Goal: Task Accomplishment & Management: Use online tool/utility

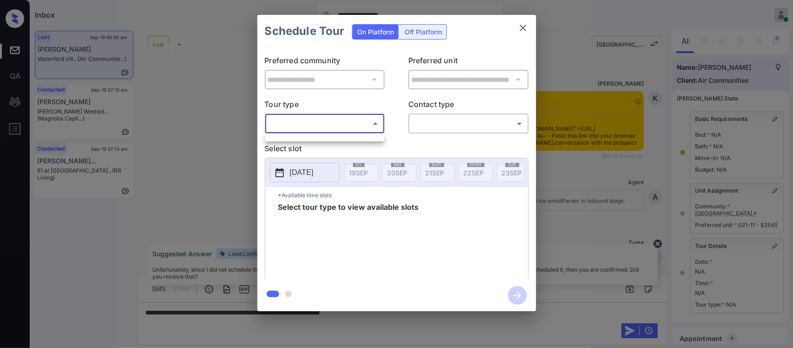
scroll to position [115, 0]
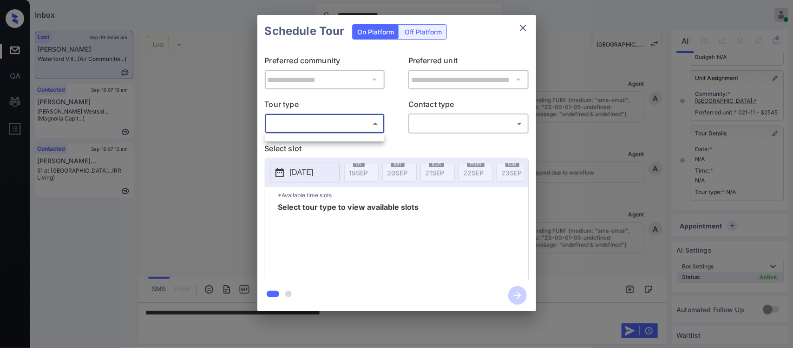
click at [349, 141] on div at bounding box center [324, 137] width 119 height 7
click at [375, 137] on ul at bounding box center [324, 136] width 119 height 5
click at [521, 33] on div at bounding box center [396, 174] width 793 height 348
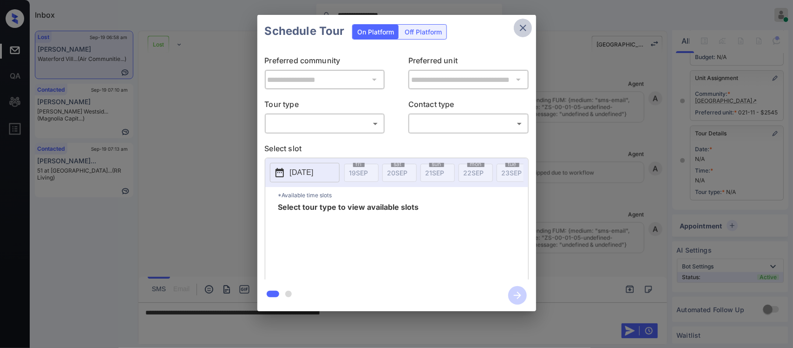
click at [521, 29] on button "close" at bounding box center [523, 28] width 19 height 19
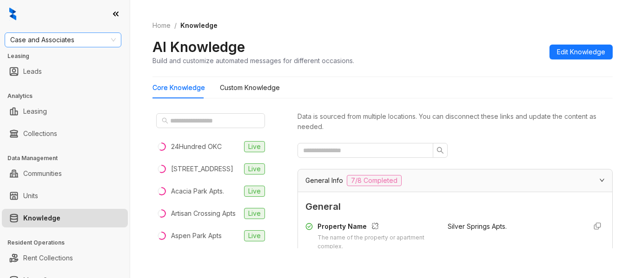
scroll to position [1169, 0]
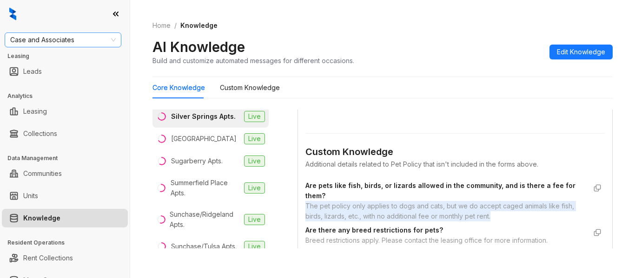
click at [104, 44] on span "Case and Associates" at bounding box center [62, 40] width 105 height 14
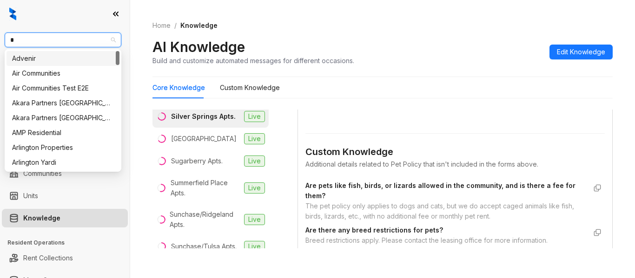
type input "**"
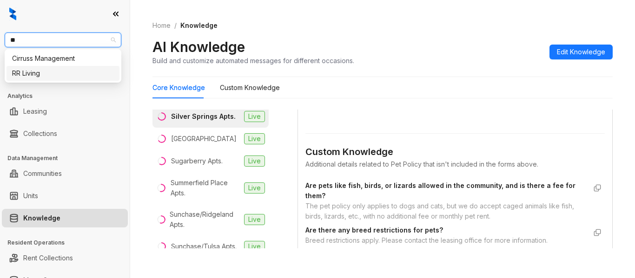
click at [95, 74] on div "RR Living" at bounding box center [63, 73] width 102 height 10
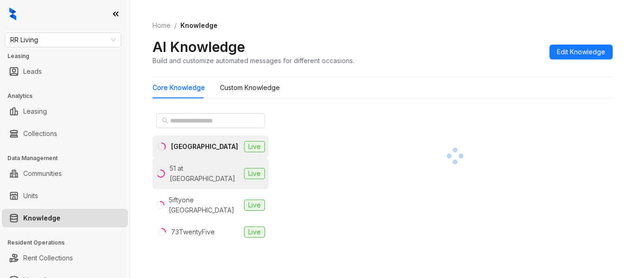
click at [217, 170] on div "51 at [GEOGRAPHIC_DATA]" at bounding box center [205, 174] width 71 height 20
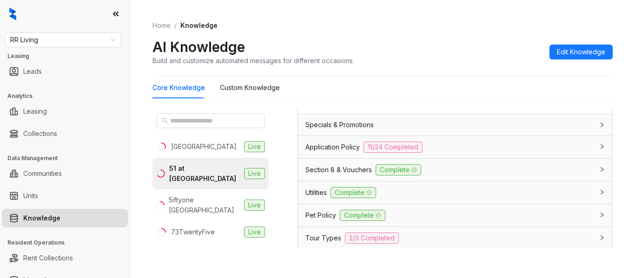
scroll to position [750, 0]
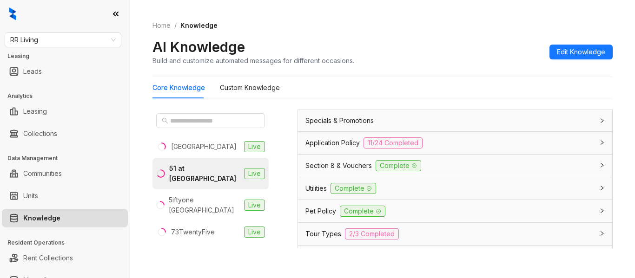
click at [522, 142] on div "Application Policy 11/24 Completed" at bounding box center [449, 143] width 288 height 11
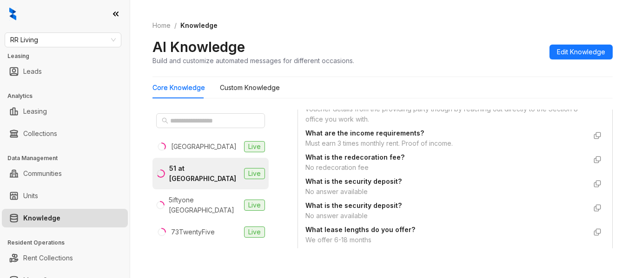
scroll to position [2089, 0]
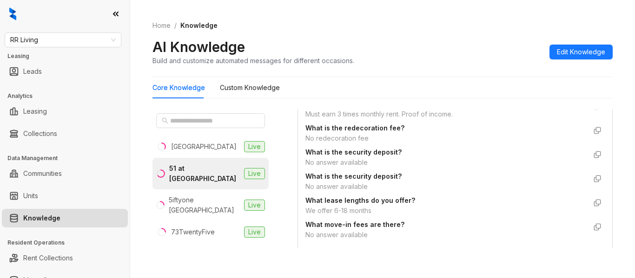
click at [393, 119] on div "Must earn 3 times monthly rent. Proof of income." at bounding box center [445, 114] width 281 height 10
copy div "Must earn 3 times monthly rent. Proof of income."
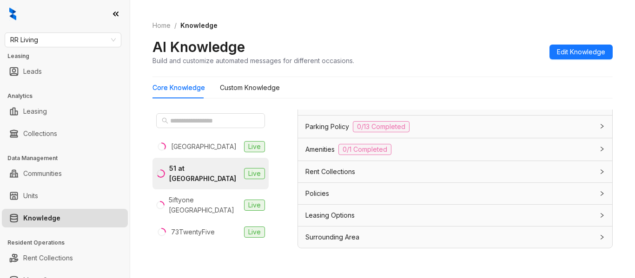
scroll to position [0, 0]
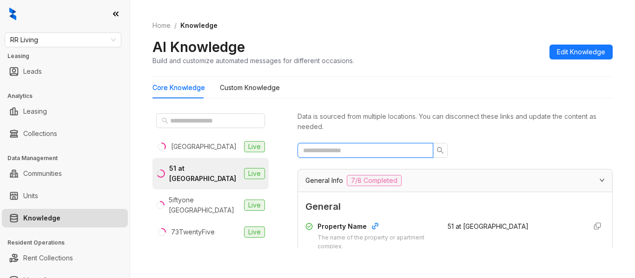
click at [349, 149] on input "text" at bounding box center [361, 150] width 117 height 10
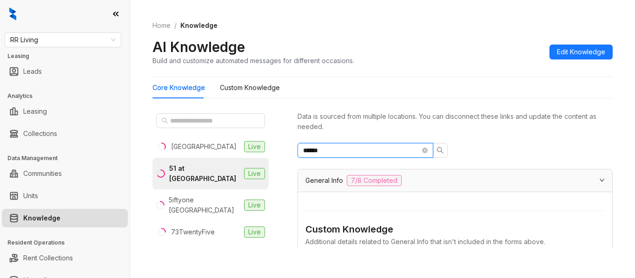
type input "******"
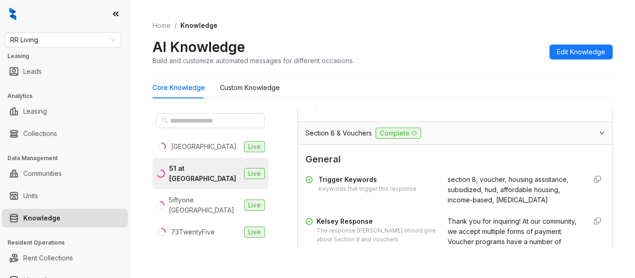
scroll to position [606, 0]
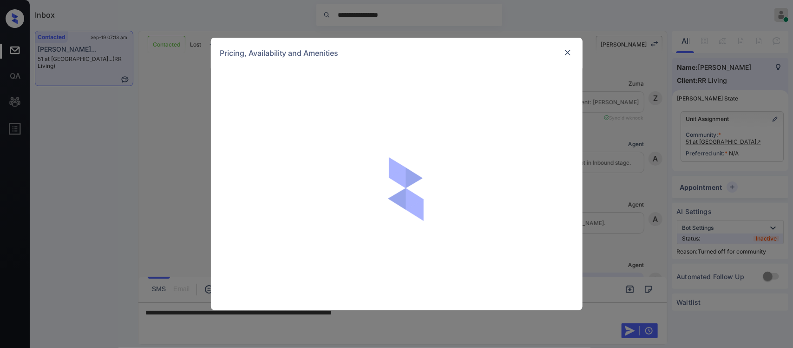
scroll to position [525, 0]
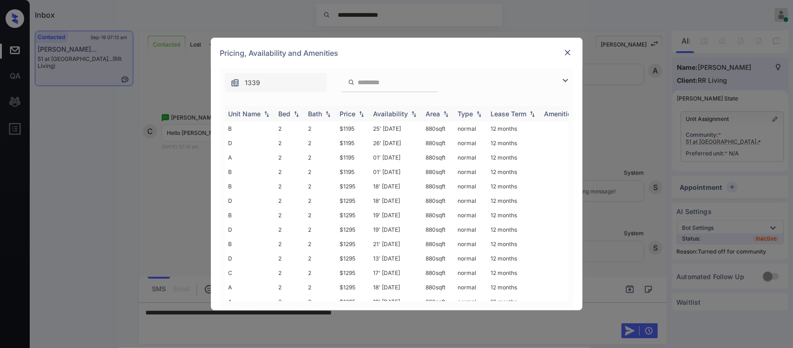
click at [351, 110] on div "Price" at bounding box center [348, 114] width 16 height 8
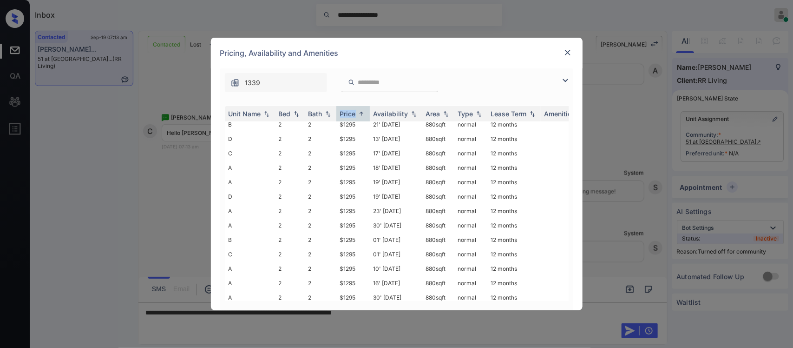
scroll to position [0, 0]
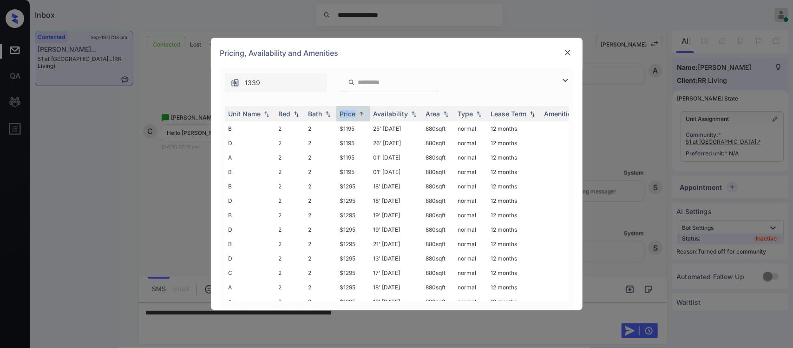
click at [565, 54] on img at bounding box center [567, 52] width 9 height 9
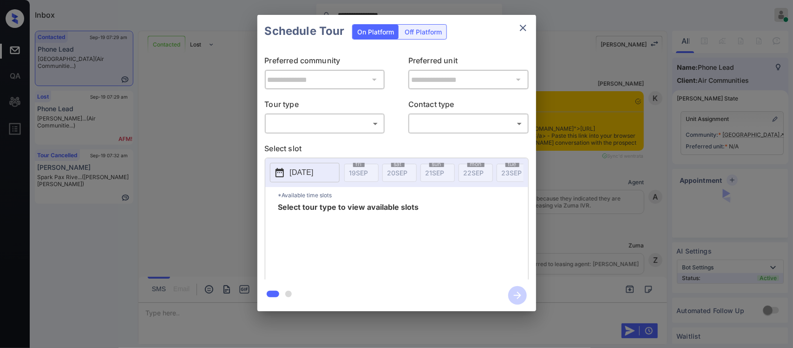
scroll to position [66, 0]
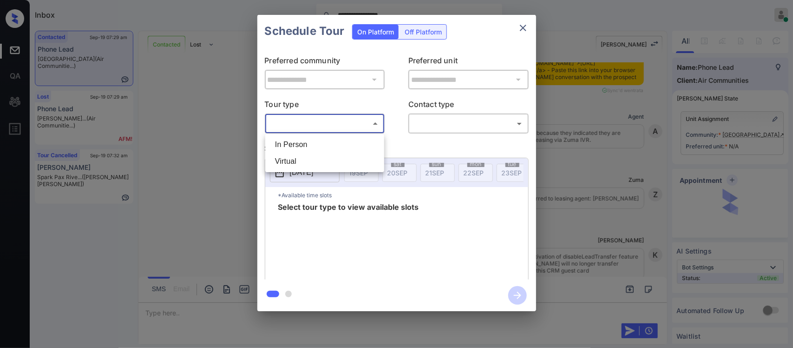
click at [358, 118] on body "**********" at bounding box center [396, 174] width 793 height 348
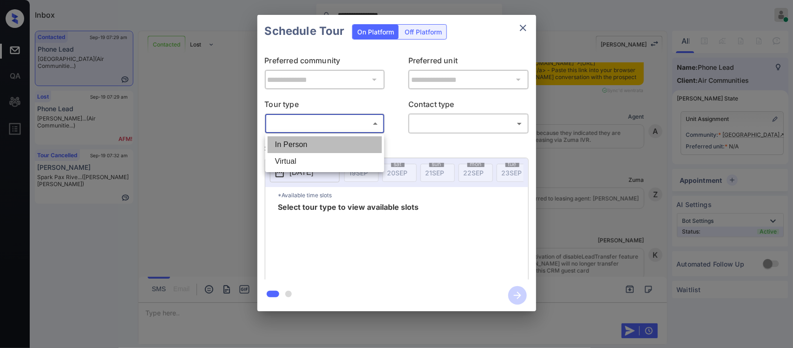
click at [345, 142] on li "In Person" at bounding box center [325, 144] width 114 height 17
type input "********"
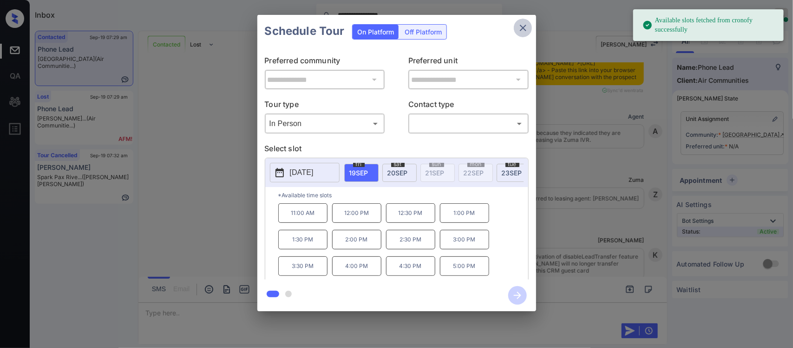
click at [524, 25] on icon "close" at bounding box center [523, 27] width 11 height 11
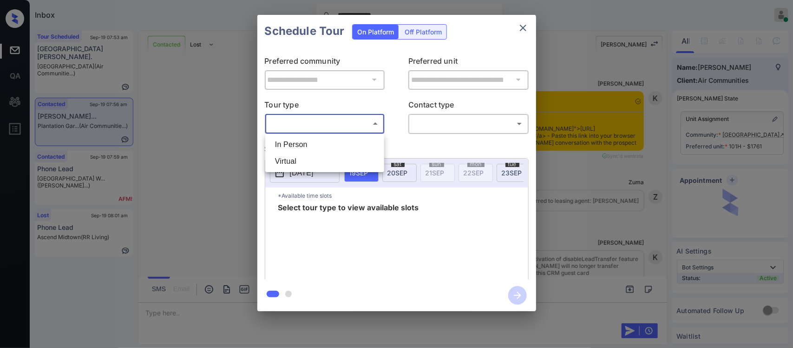
scroll to position [607, 0]
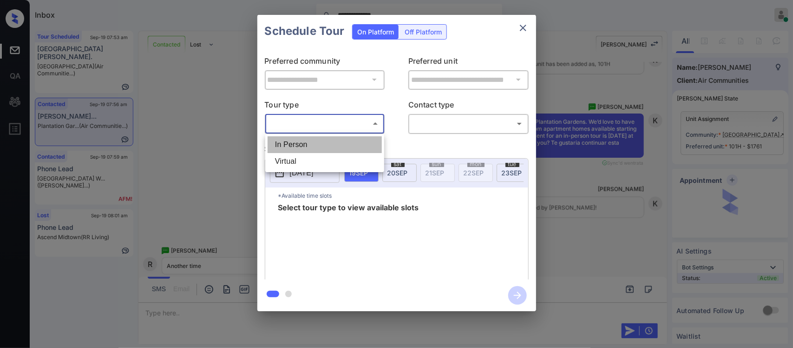
click at [332, 141] on li "In Person" at bounding box center [325, 144] width 114 height 17
type input "********"
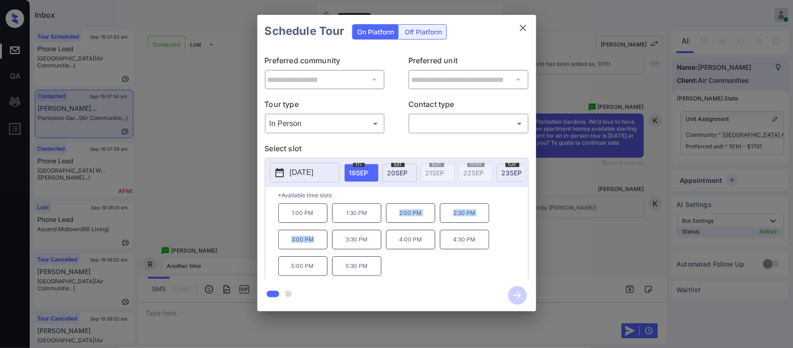
copy div "2:00 PM 2:30 PM 3:00 PM"
drag, startPoint x: 393, startPoint y: 221, endPoint x: 315, endPoint y: 249, distance: 83.2
click at [315, 249] on div "1:00 PM 1:30 PM 2:00 PM 2:30 PM 3:00 PM 3:30 PM 4:00 PM 4:30 PM 5:00 PM 5:30 PM" at bounding box center [403, 240] width 250 height 74
click at [612, 225] on div "**********" at bounding box center [396, 163] width 793 height 326
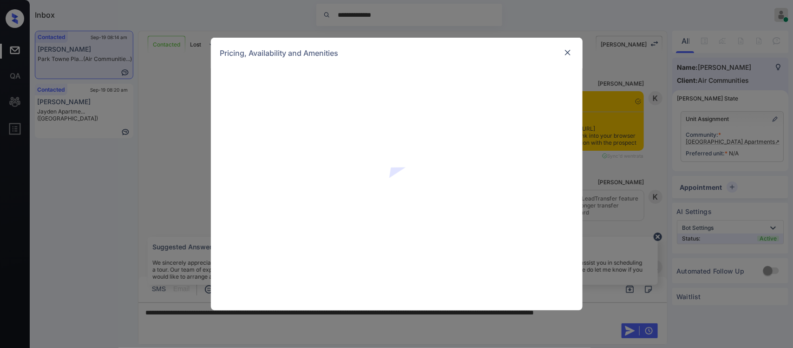
scroll to position [758, 0]
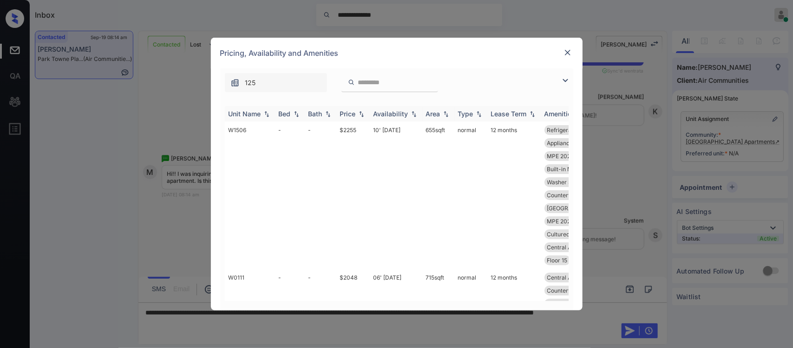
click at [342, 111] on div "Price" at bounding box center [348, 114] width 16 height 8
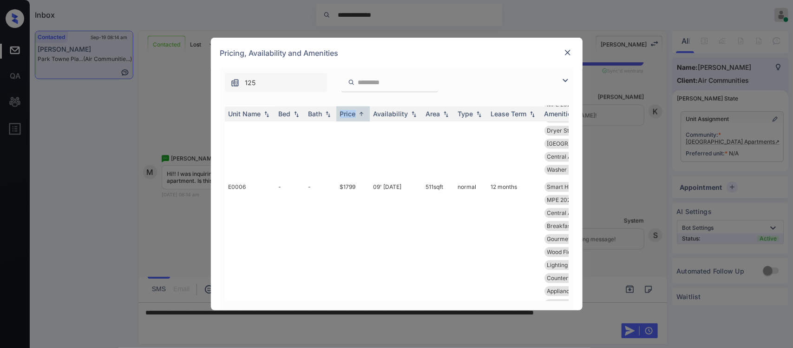
scroll to position [1679, 0]
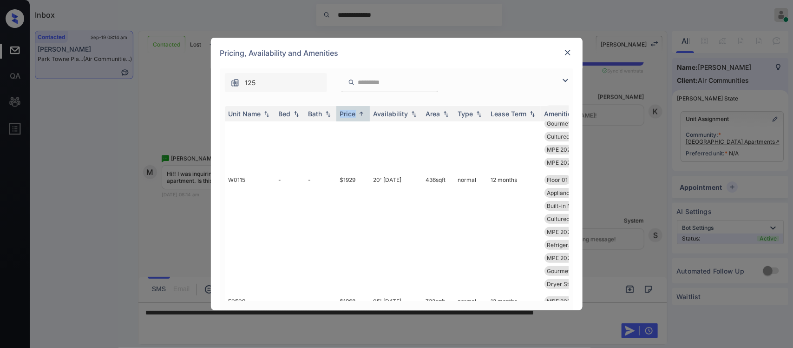
click at [567, 50] on img at bounding box center [567, 52] width 9 height 9
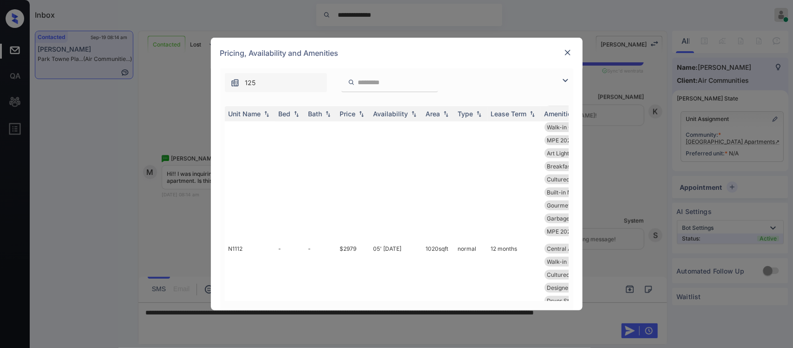
scroll to position [5361, 0]
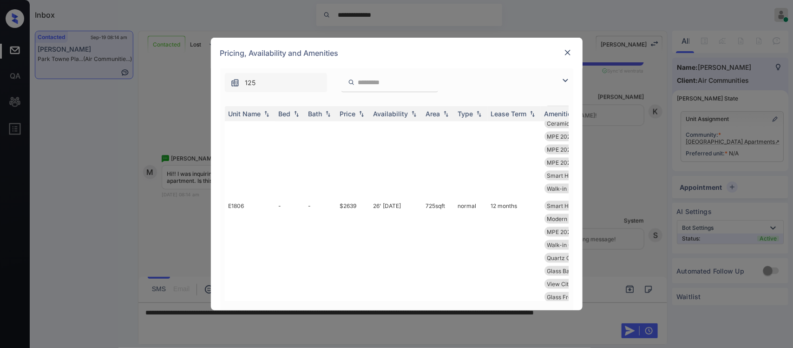
click at [563, 54] on img at bounding box center [567, 52] width 9 height 9
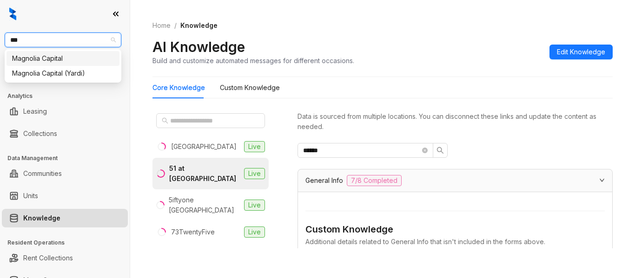
scroll to position [606, 0]
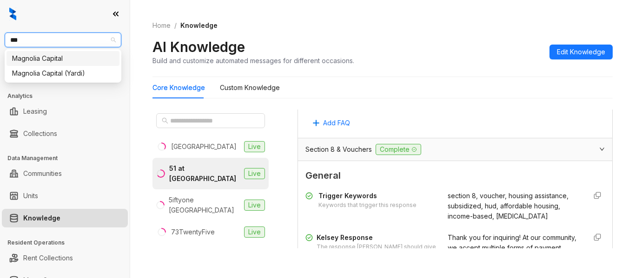
click at [80, 62] on div "Magnolia Capital" at bounding box center [63, 58] width 102 height 10
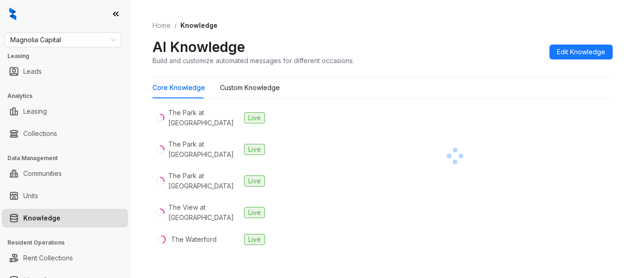
scroll to position [933, 0]
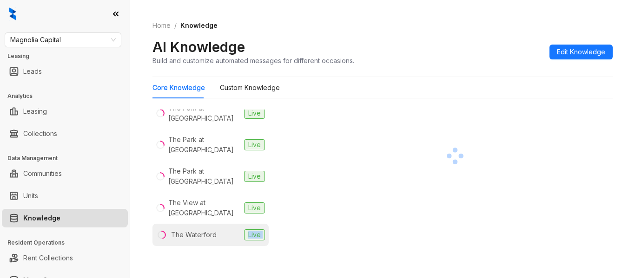
drag, startPoint x: 220, startPoint y: 181, endPoint x: 220, endPoint y: 171, distance: 10.2
click at [220, 224] on li "The Waterford Live" at bounding box center [210, 235] width 116 height 22
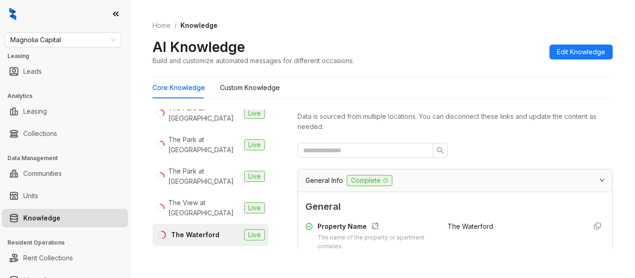
scroll to position [121, 0]
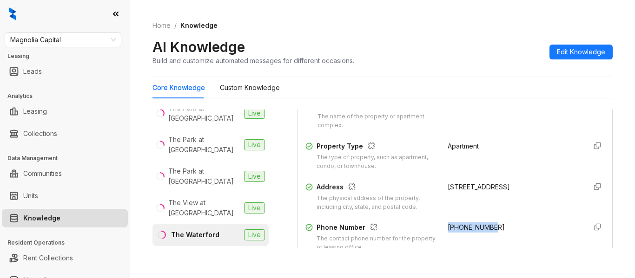
drag, startPoint x: 437, startPoint y: 227, endPoint x: 486, endPoint y: 226, distance: 48.3
click at [486, 226] on div "+19197260613" at bounding box center [512, 238] width 131 height 30
copy span "+19197260613"
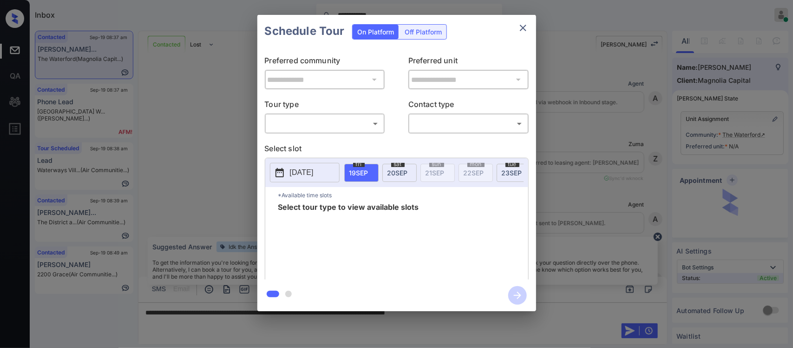
scroll to position [9041, 0]
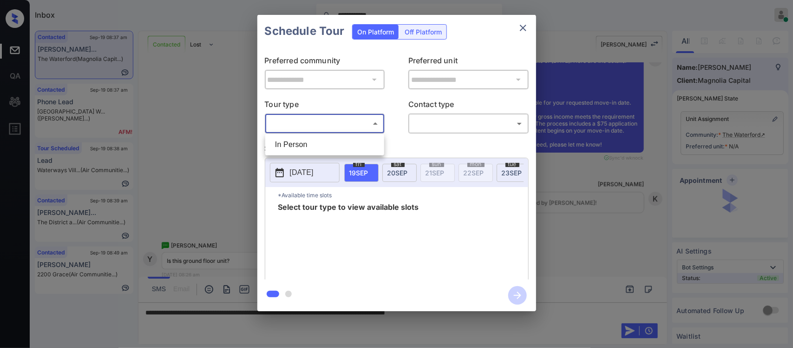
click at [321, 117] on body "**********" at bounding box center [396, 174] width 793 height 348
click at [520, 30] on div at bounding box center [396, 174] width 793 height 348
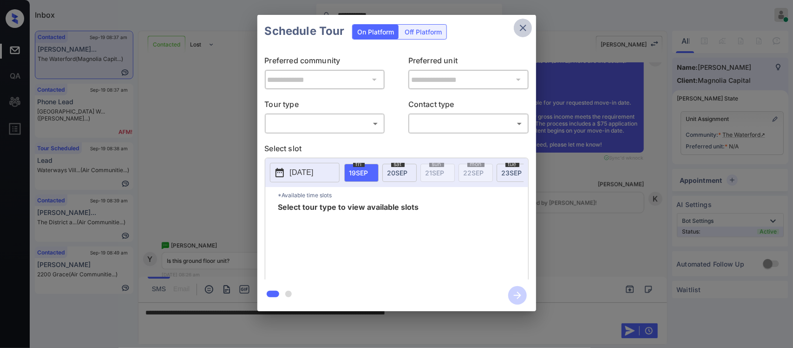
click at [520, 30] on icon "close" at bounding box center [523, 28] width 7 height 7
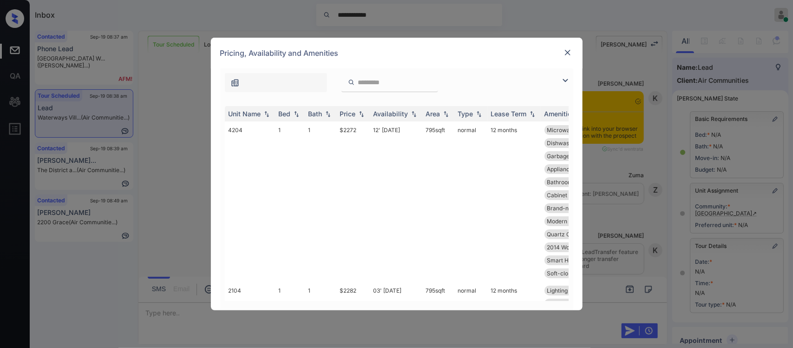
scroll to position [12497, 0]
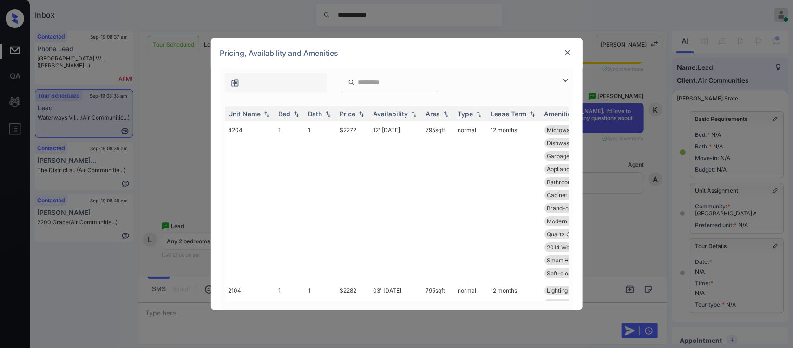
click at [364, 116] on img at bounding box center [361, 114] width 9 height 7
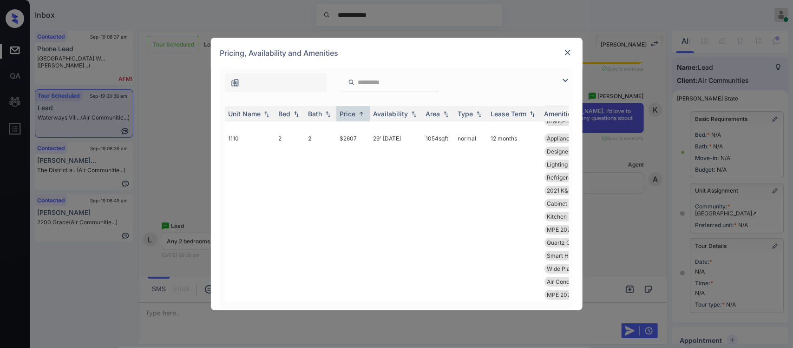
scroll to position [1841, 0]
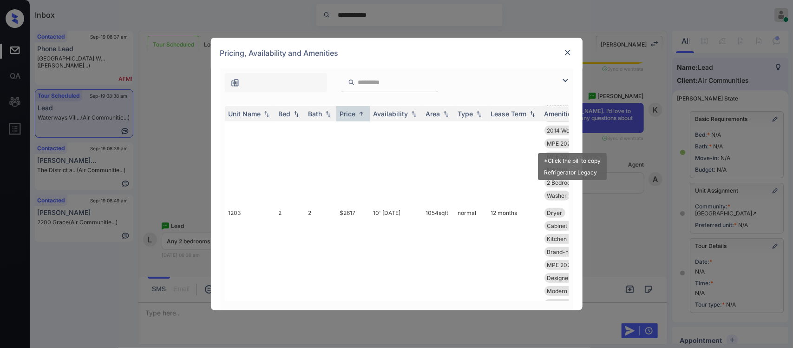
click at [562, 148] on div "*Click the pill to copy Refrigerator Legacy" at bounding box center [572, 163] width 71 height 34
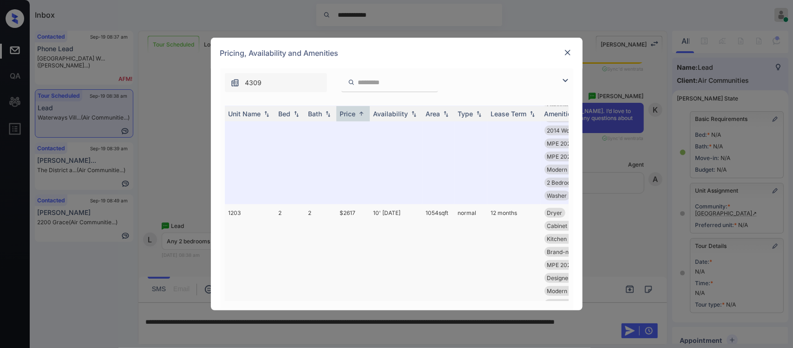
drag, startPoint x: 566, startPoint y: 204, endPoint x: 456, endPoint y: 276, distance: 131.3
click at [566, 184] on body "**********" at bounding box center [396, 174] width 793 height 348
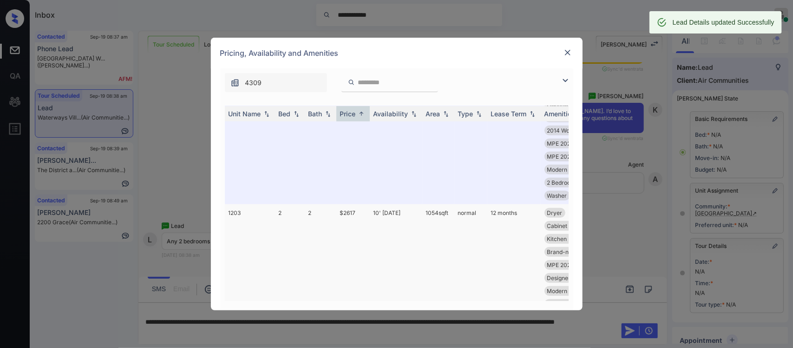
scroll to position [1841, 144]
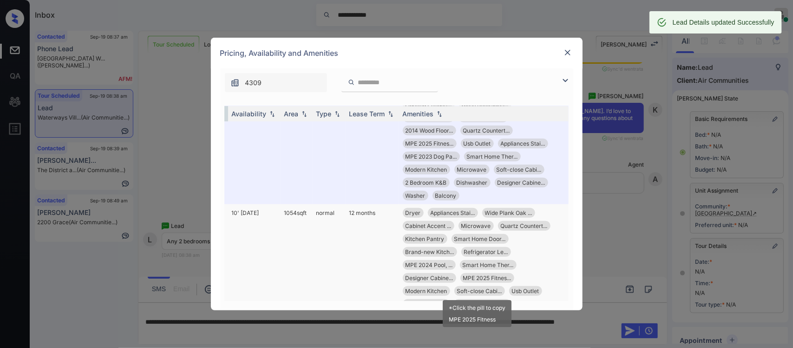
click at [454, 242] on span "Smart Home Door..." at bounding box center [480, 238] width 52 height 7
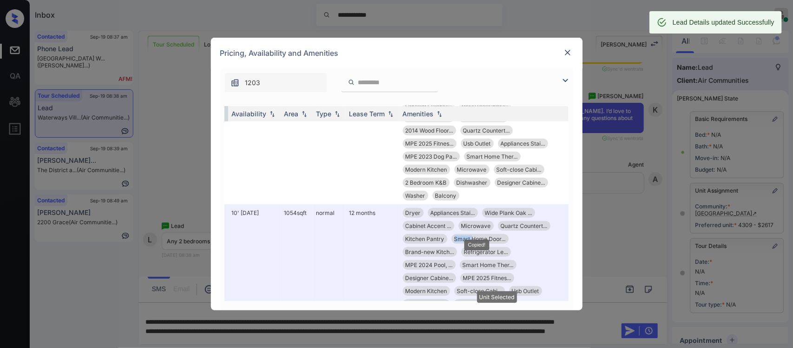
drag, startPoint x: 452, startPoint y: 291, endPoint x: 337, endPoint y: 300, distance: 114.7
click at [337, 300] on div "Unit Name Bed Bath Price Availability Area Type Lease Term Amenities 4305 1 1 $…" at bounding box center [397, 203] width 344 height 195
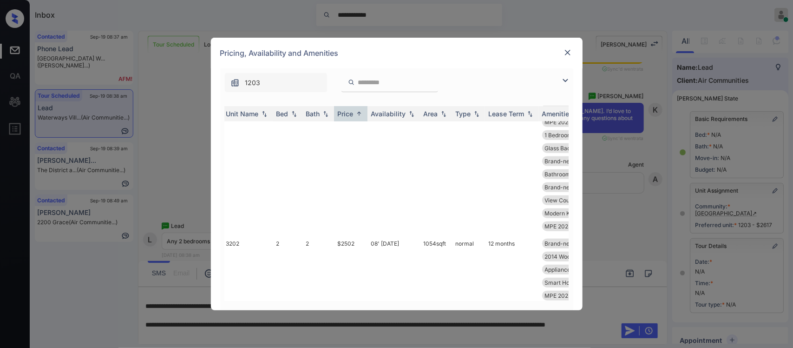
scroll to position [434, 2]
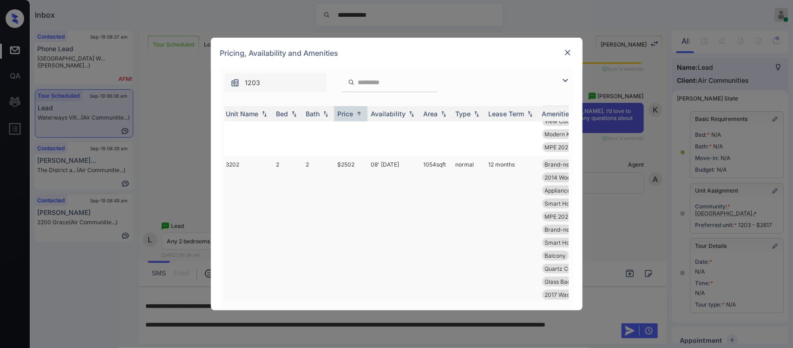
click at [448, 242] on td "1054 sqft" at bounding box center [436, 242] width 32 height 173
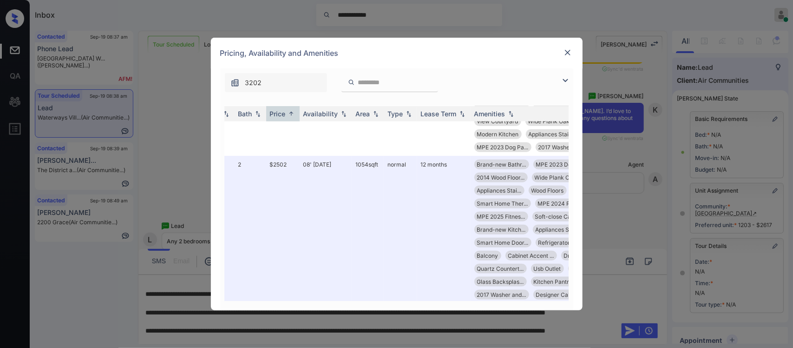
scroll to position [434, 150]
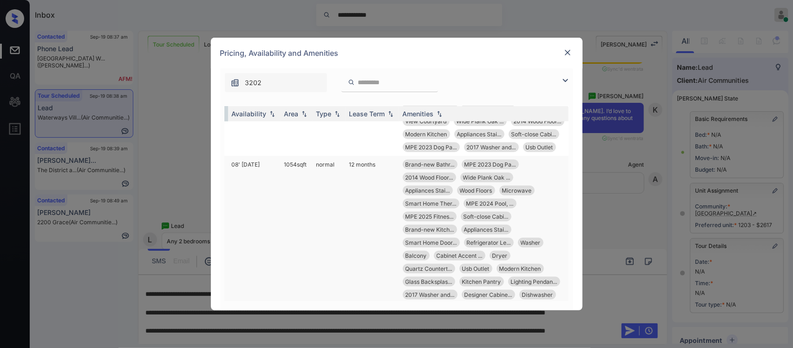
click at [382, 240] on td "12 months" at bounding box center [372, 242] width 53 height 173
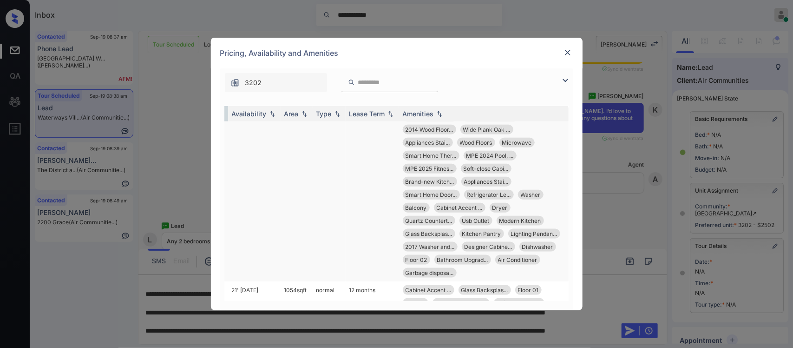
scroll to position [480, 150]
click at [363, 251] on td "12 months" at bounding box center [372, 195] width 53 height 173
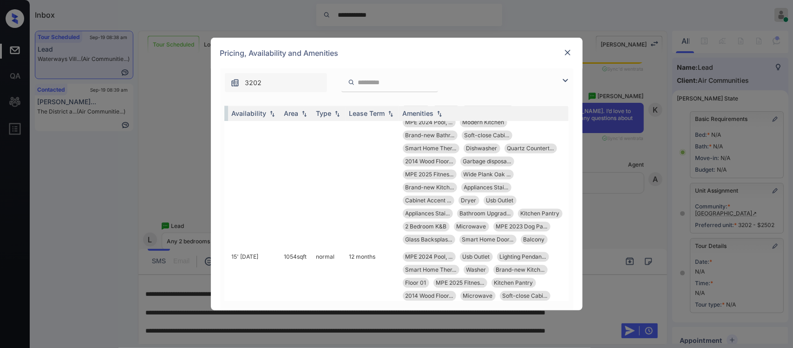
scroll to position [852, 150]
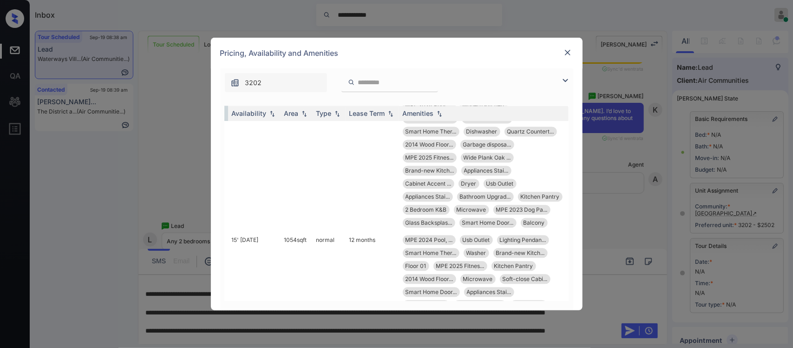
click at [567, 57] on img at bounding box center [567, 52] width 9 height 9
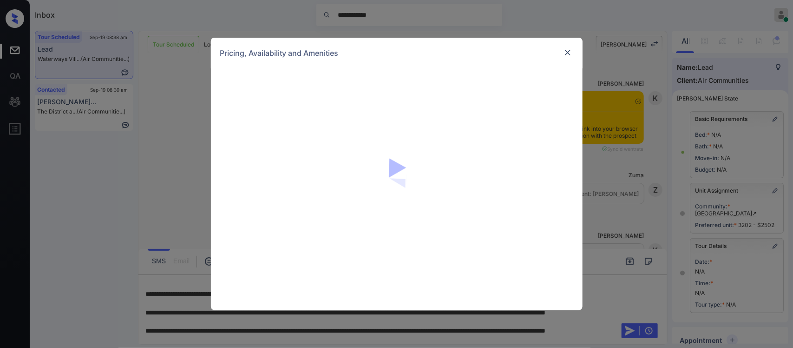
scroll to position [12497, 0]
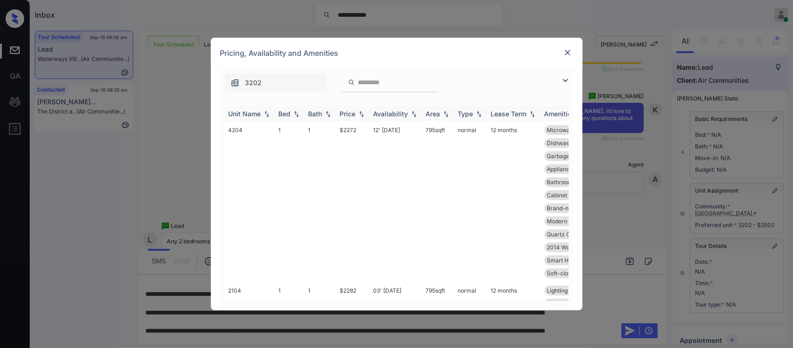
click at [354, 110] on div "Price" at bounding box center [348, 114] width 16 height 8
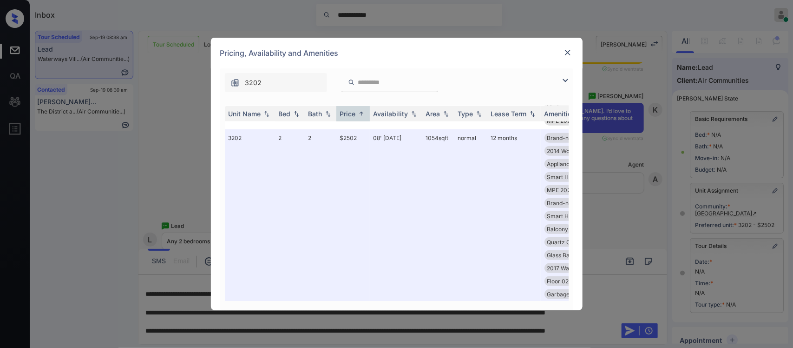
scroll to position [297, 0]
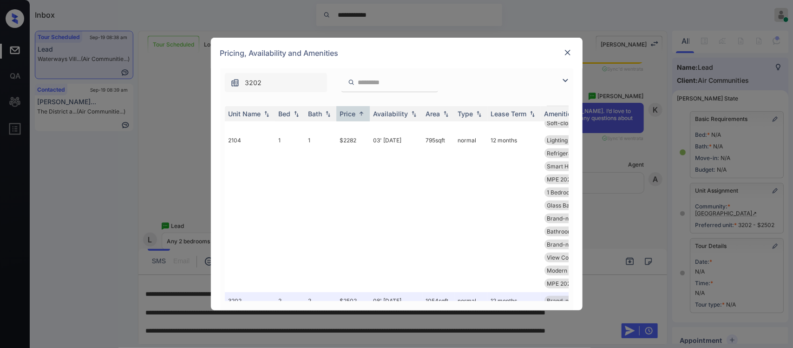
click at [570, 51] on img at bounding box center [567, 52] width 9 height 9
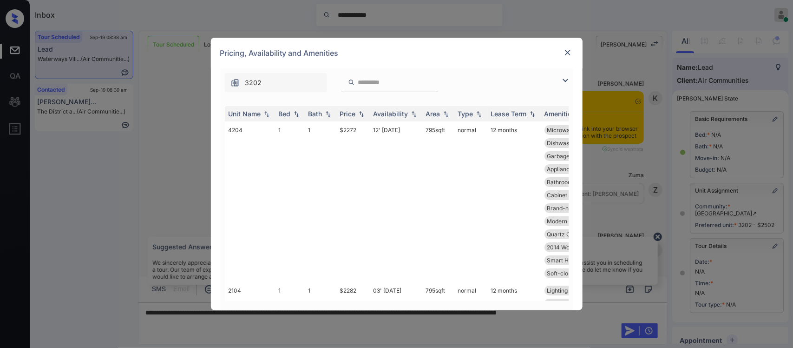
scroll to position [12432, 0]
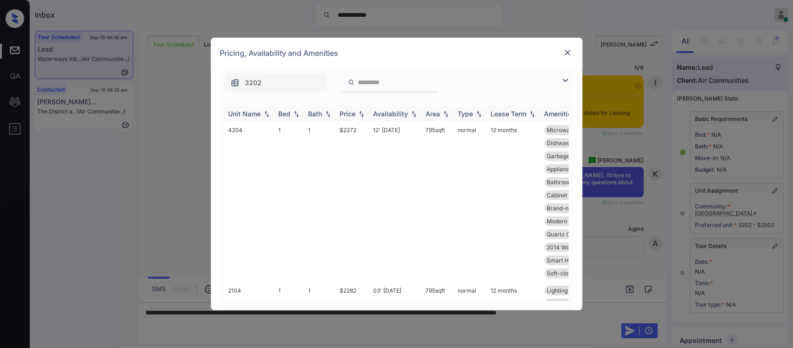
click at [360, 113] on img at bounding box center [361, 114] width 9 height 7
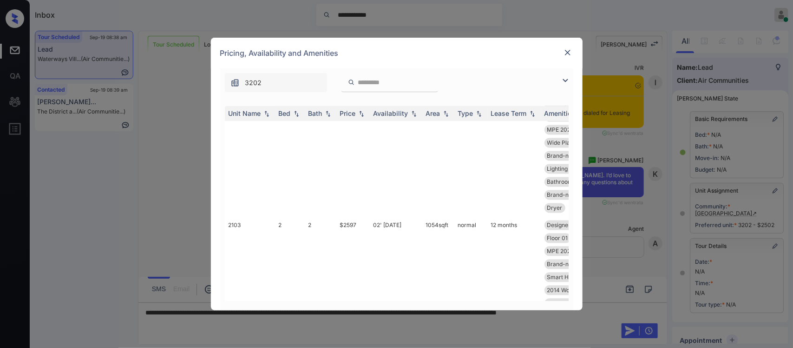
scroll to position [1029, 0]
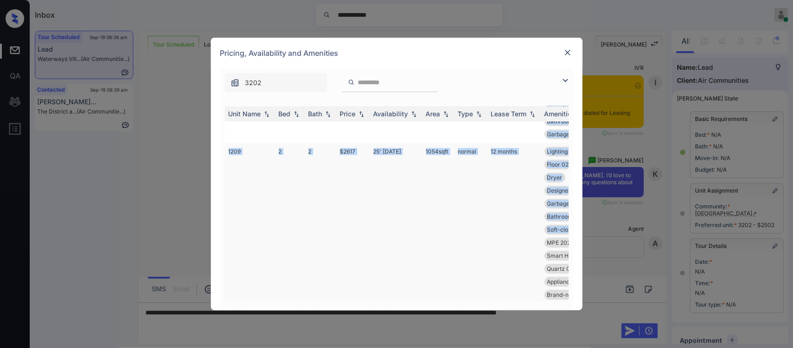
drag, startPoint x: 447, startPoint y: 291, endPoint x: 547, endPoint y: 290, distance: 99.4
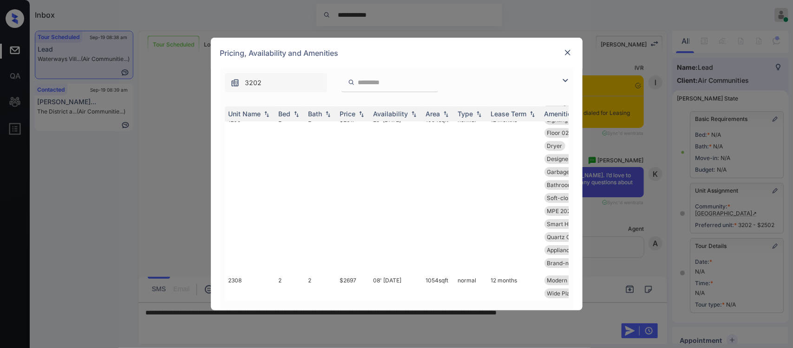
click at [368, 84] on input "search" at bounding box center [395, 83] width 76 height 8
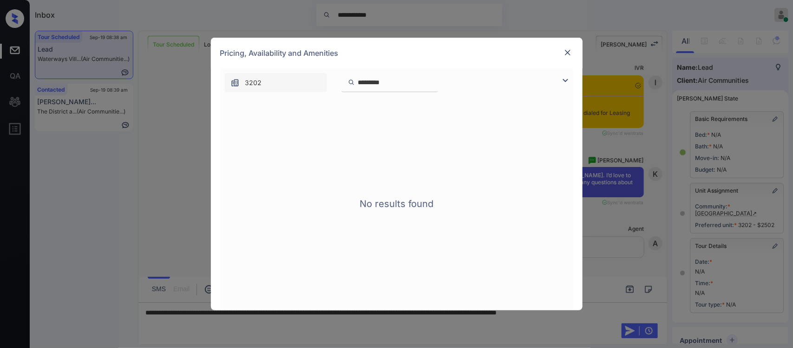
type input "*********"
click at [565, 49] on img at bounding box center [567, 52] width 9 height 9
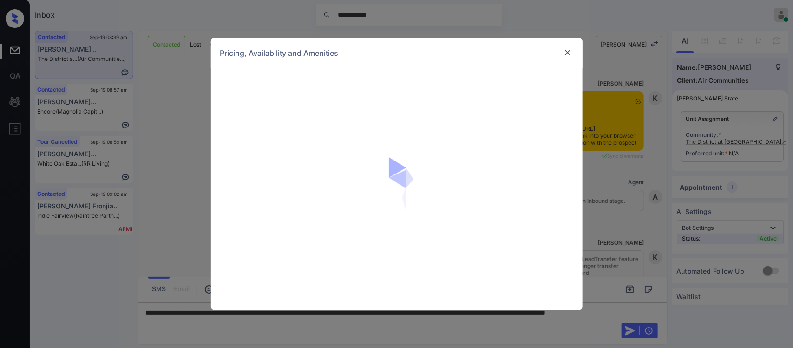
scroll to position [1145, 0]
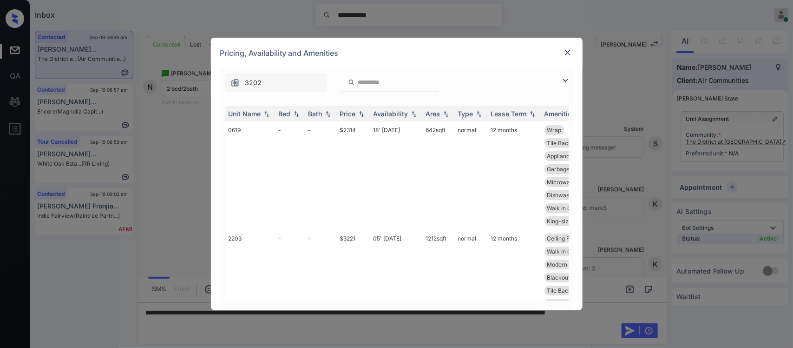
click at [566, 57] on img at bounding box center [567, 52] width 9 height 9
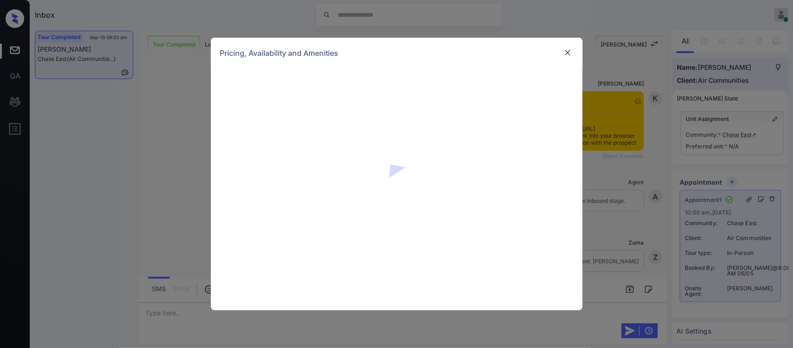
scroll to position [4670, 0]
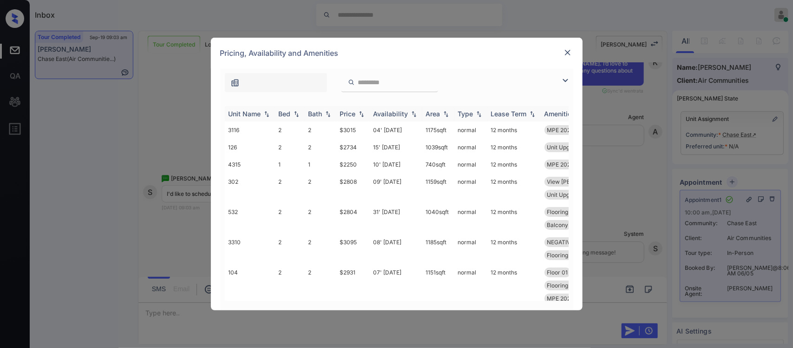
click at [349, 112] on div "Price" at bounding box center [348, 114] width 16 height 8
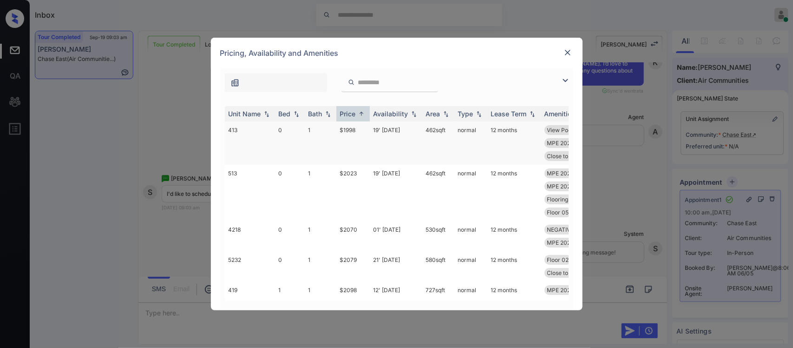
click at [356, 125] on td "$1998" at bounding box center [352, 142] width 33 height 43
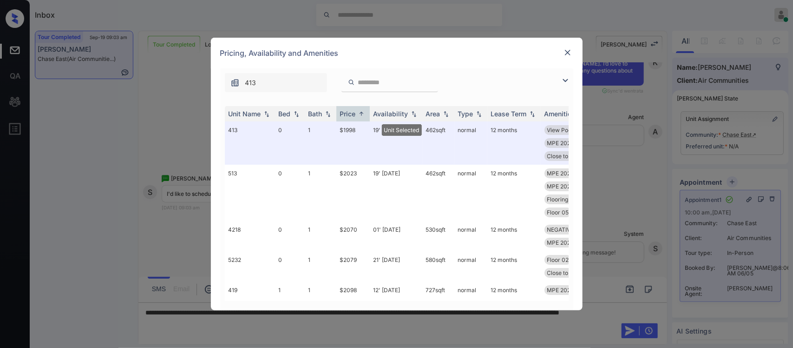
click at [567, 54] on img at bounding box center [567, 52] width 9 height 9
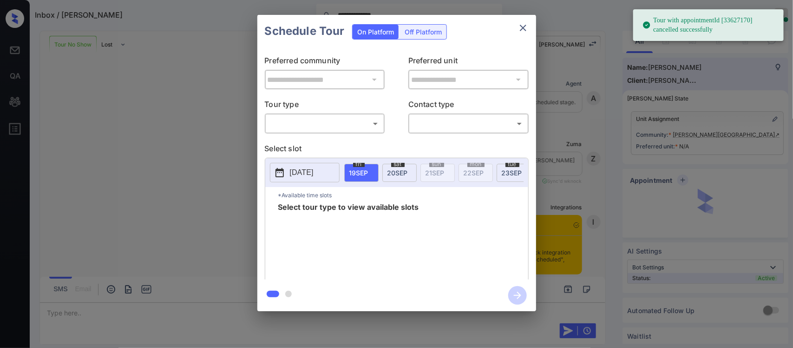
scroll to position [1381, 0]
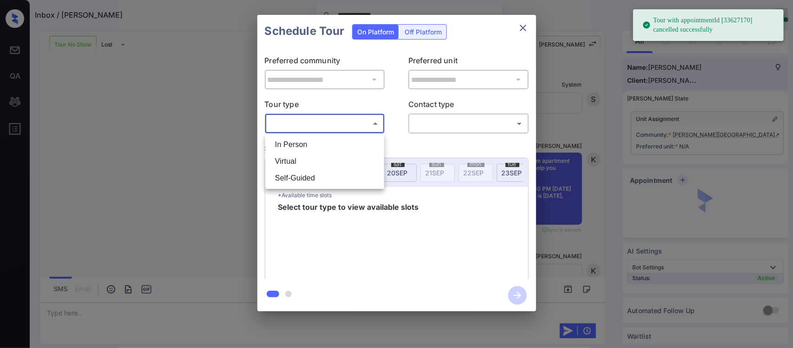
click at [353, 124] on body "**********" at bounding box center [396, 174] width 793 height 348
click at [349, 138] on li "In Person" at bounding box center [325, 144] width 114 height 17
type input "********"
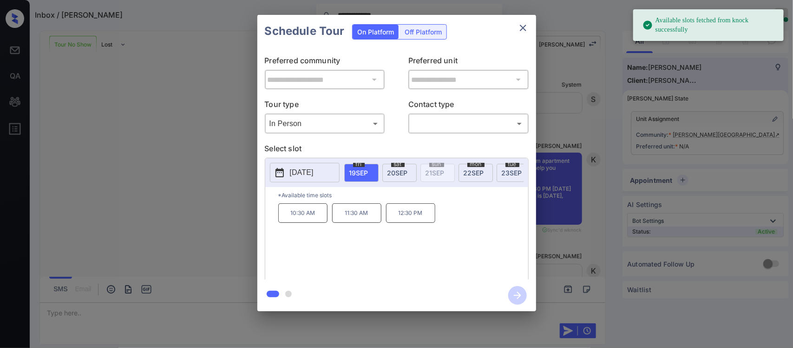
click at [402, 177] on div "[DATE]" at bounding box center [399, 173] width 34 height 18
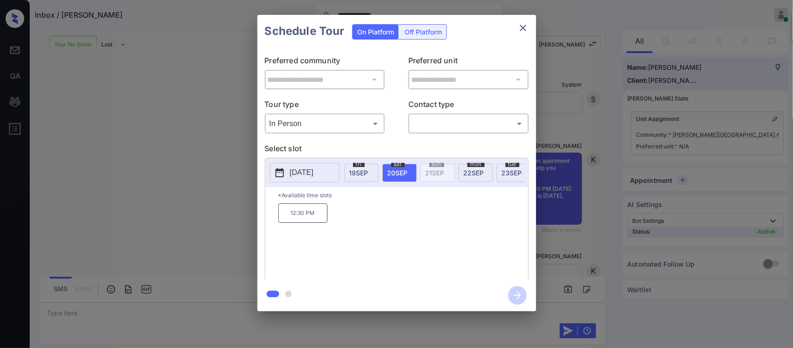
click at [310, 172] on p "[DATE]" at bounding box center [302, 172] width 24 height 11
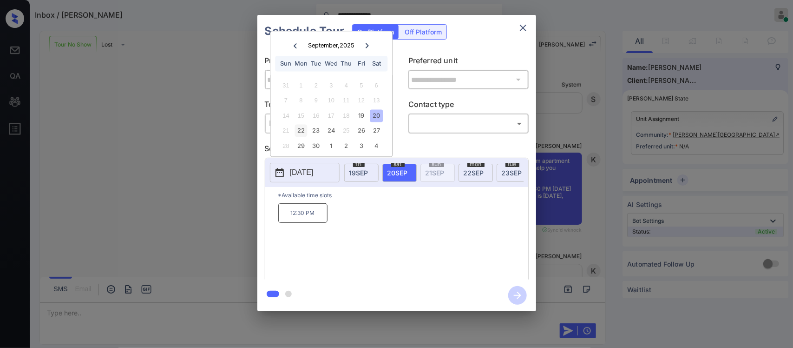
click at [302, 133] on div "22" at bounding box center [301, 131] width 13 height 13
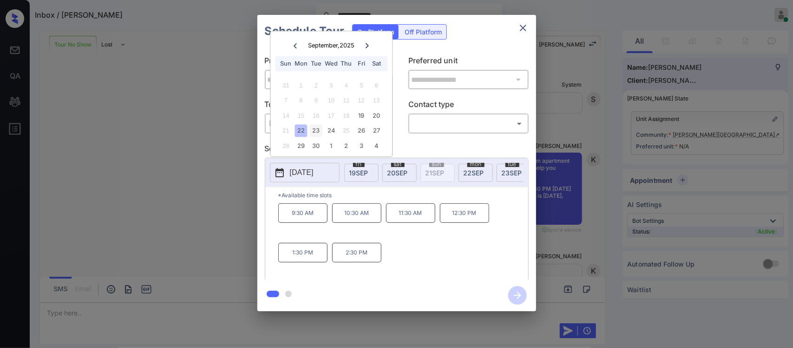
click at [317, 134] on div "23" at bounding box center [316, 131] width 13 height 13
click at [300, 131] on div "22" at bounding box center [301, 131] width 13 height 13
click at [317, 126] on div "23" at bounding box center [316, 131] width 13 height 13
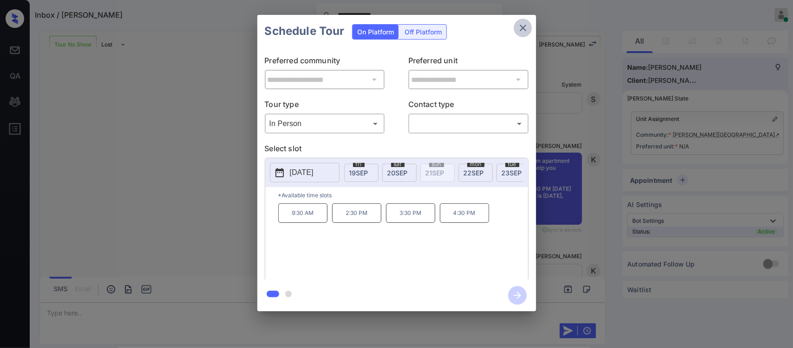
click at [523, 29] on icon "close" at bounding box center [523, 27] width 11 height 11
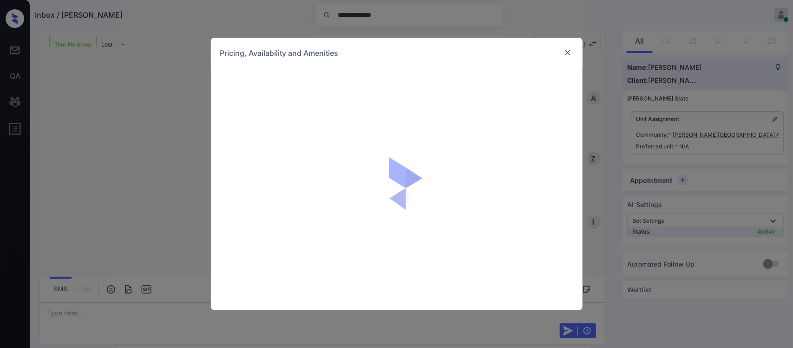
scroll to position [1381, 0]
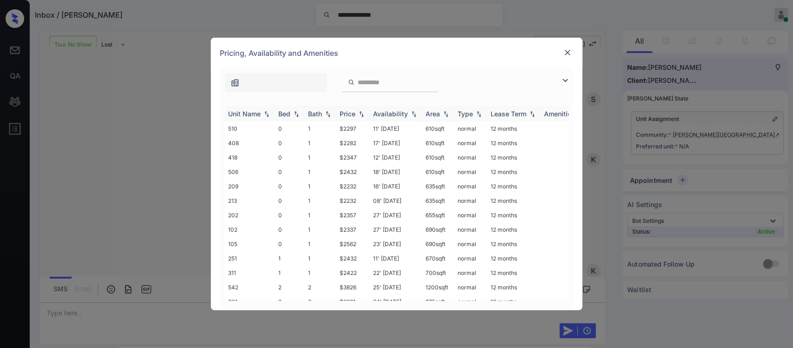
click at [355, 113] on div "Price" at bounding box center [348, 114] width 16 height 8
click at [340, 229] on td "$2422" at bounding box center [352, 229] width 33 height 14
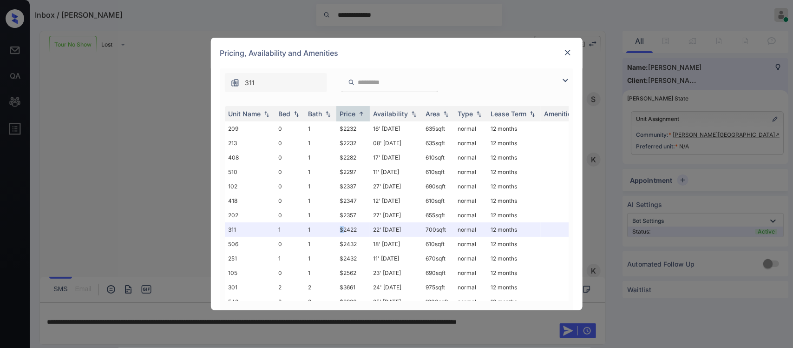
click at [567, 54] on img at bounding box center [567, 52] width 9 height 9
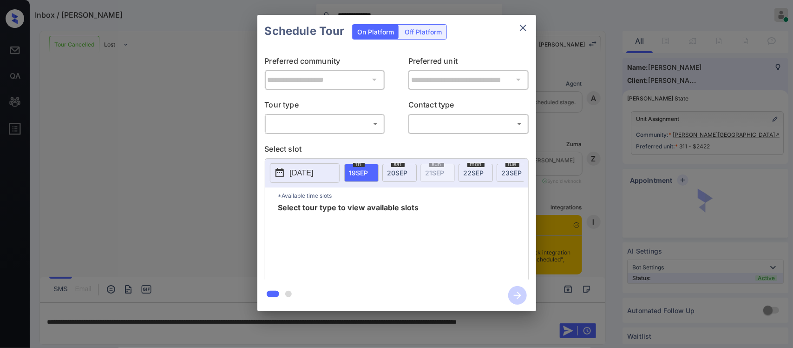
scroll to position [5600, 0]
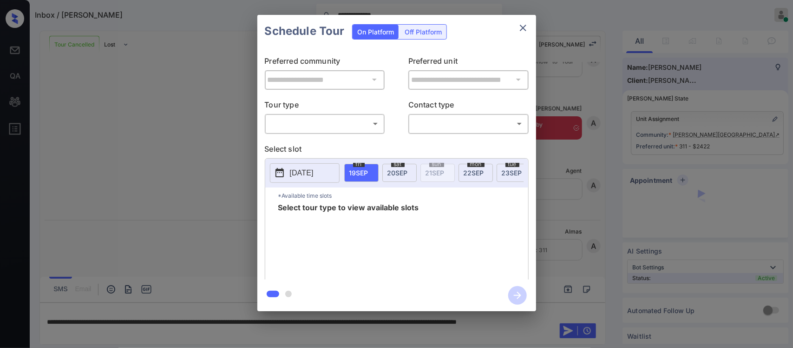
click at [310, 128] on body "**********" at bounding box center [396, 174] width 793 height 348
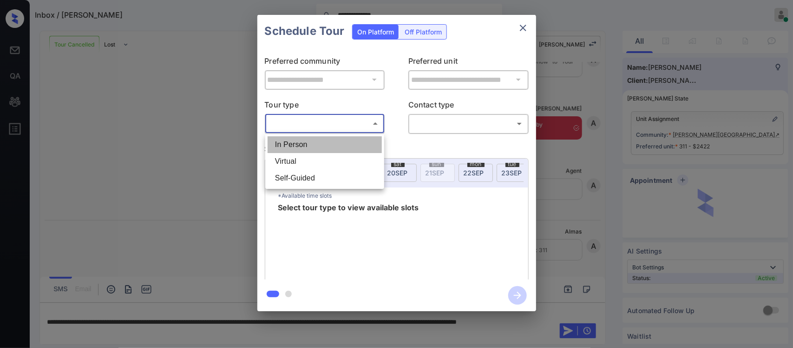
click at [307, 142] on li "In Person" at bounding box center [325, 144] width 114 height 17
type input "********"
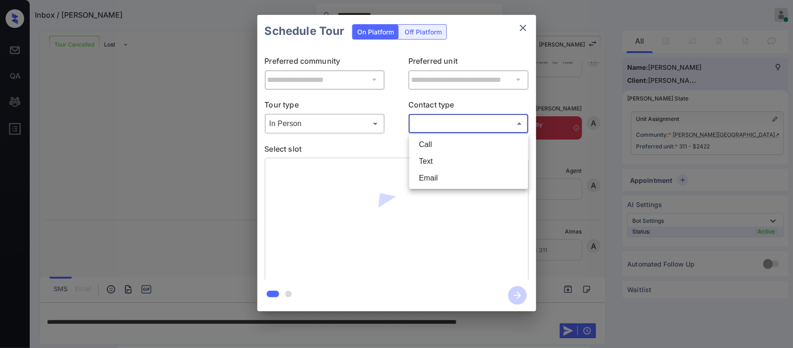
click at [447, 129] on body "**********" at bounding box center [396, 174] width 793 height 348
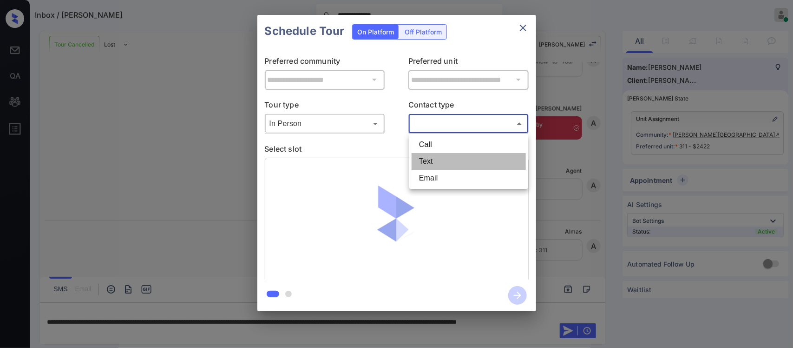
click at [440, 157] on li "Text" at bounding box center [469, 161] width 114 height 17
type input "****"
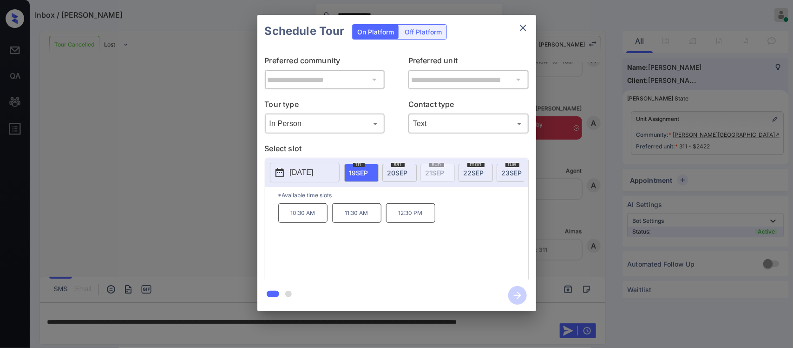
click at [505, 179] on div "tue 23 SEP" at bounding box center [514, 173] width 34 height 18
click at [421, 218] on p "3:30 PM" at bounding box center [410, 213] width 49 height 20
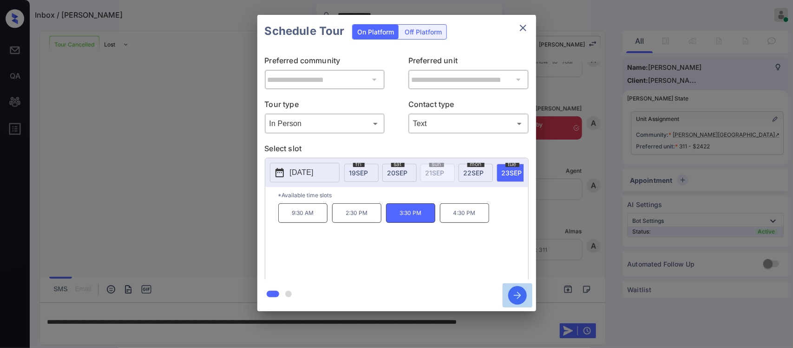
click at [519, 299] on icon "button" at bounding box center [517, 295] width 19 height 19
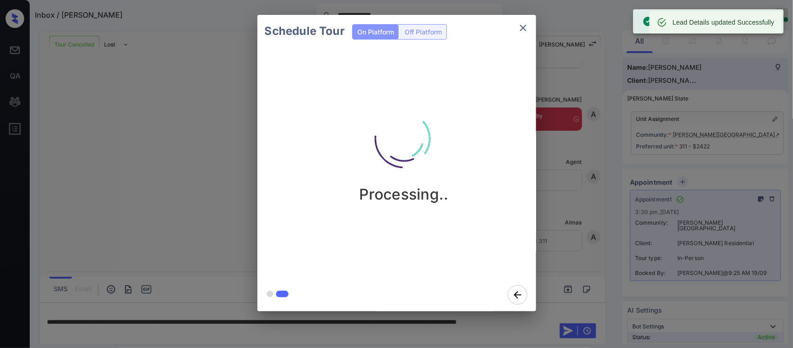
click at [555, 238] on div "Schedule Tour On Platform Off Platform Processing.." at bounding box center [396, 163] width 793 height 326
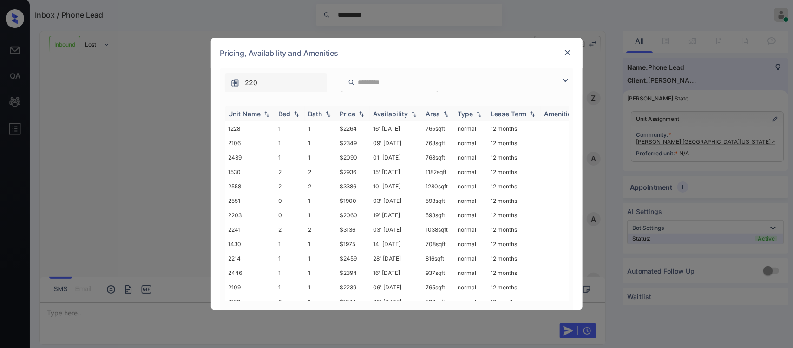
click at [366, 113] on th "Price" at bounding box center [352, 113] width 33 height 15
click at [355, 183] on td "$1975" at bounding box center [352, 186] width 33 height 14
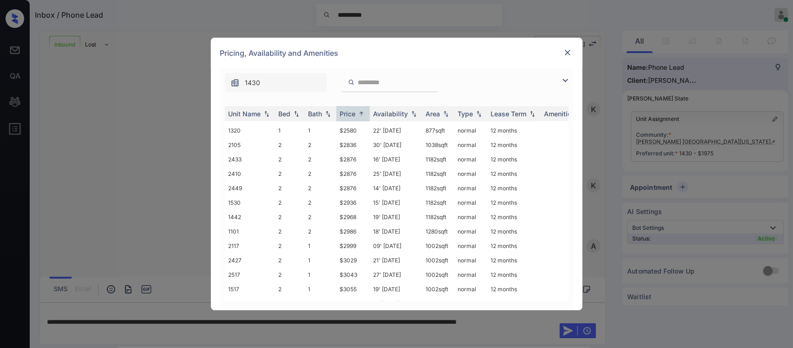
scroll to position [425, 0]
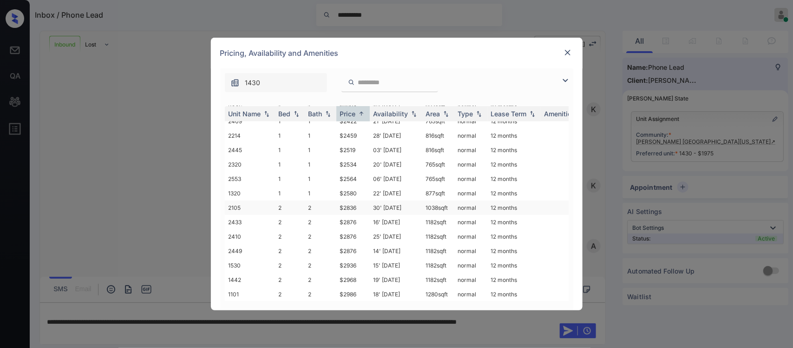
click at [412, 200] on td "30' [DATE]" at bounding box center [396, 207] width 53 height 14
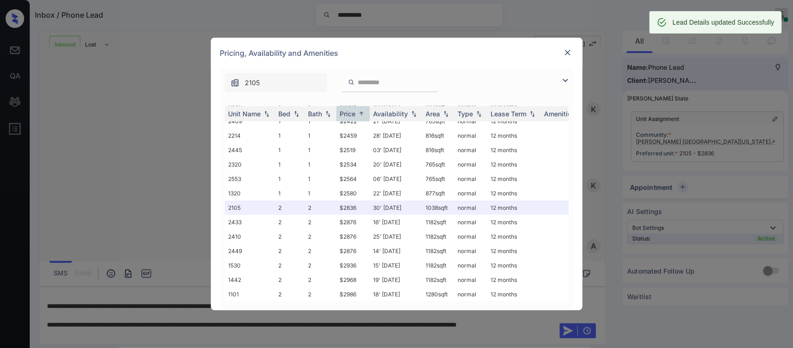
click at [566, 50] on img at bounding box center [567, 52] width 9 height 9
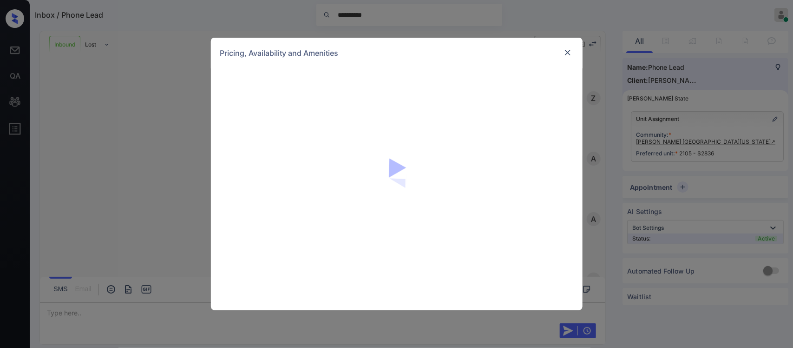
scroll to position [17, 0]
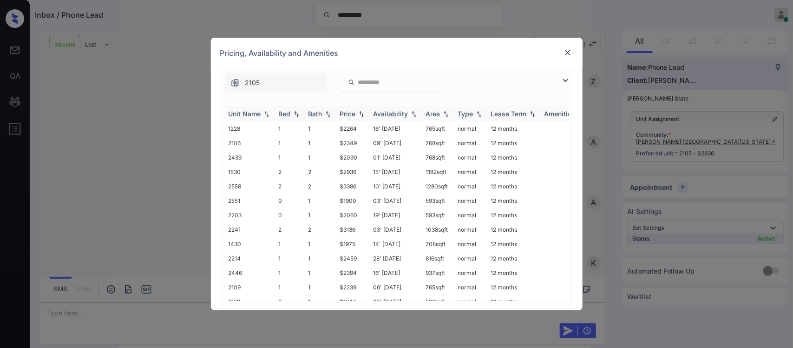
click at [353, 118] on div "Price" at bounding box center [348, 114] width 16 height 8
click at [569, 54] on img at bounding box center [567, 52] width 9 height 9
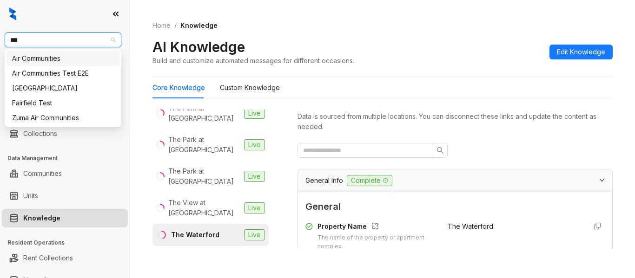
scroll to position [121, 0]
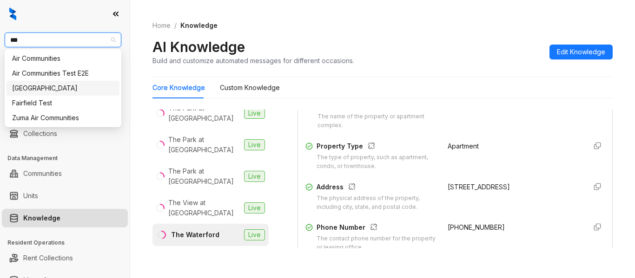
click at [64, 91] on div "[GEOGRAPHIC_DATA]" at bounding box center [63, 88] width 102 height 10
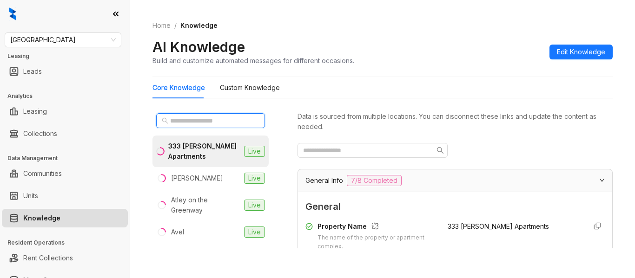
click at [220, 120] on input "text" at bounding box center [211, 121] width 82 height 10
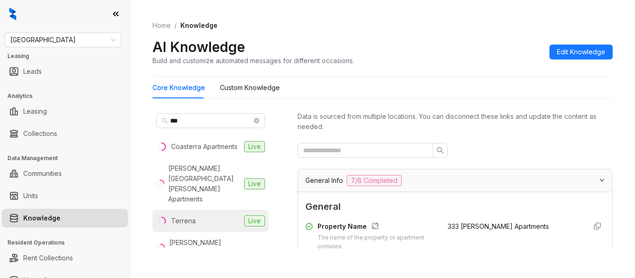
click at [218, 217] on li "Terrena Live" at bounding box center [210, 221] width 116 height 22
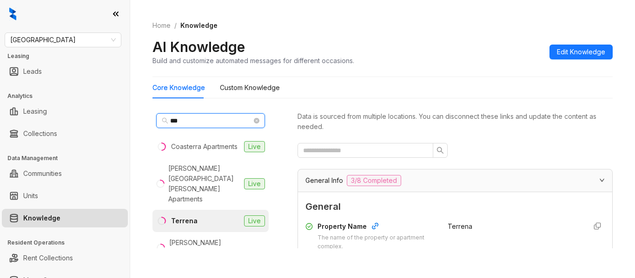
drag, startPoint x: 198, startPoint y: 118, endPoint x: 99, endPoint y: 123, distance: 98.6
click at [99, 123] on div "Fairfield Leasing Leads Analytics Leasing Collections Data Management Communiti…" at bounding box center [317, 139] width 635 height 278
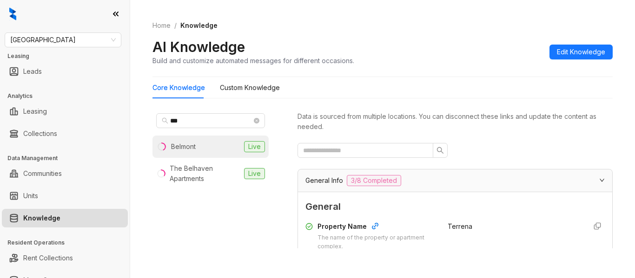
click at [177, 145] on div "Belmont" at bounding box center [183, 147] width 25 height 10
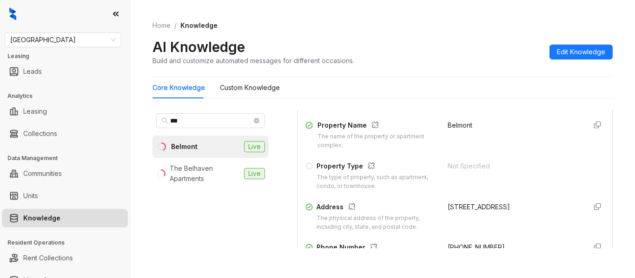
scroll to position [121, 0]
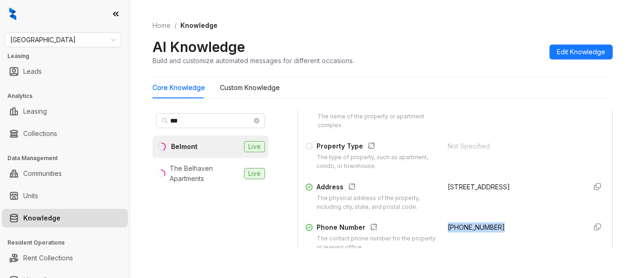
drag, startPoint x: 435, startPoint y: 226, endPoint x: 493, endPoint y: 224, distance: 58.1
click at [493, 224] on div "Phone Number The contact phone number for the property or leasing office. (925)…" at bounding box center [454, 238] width 299 height 30
copy span "(925) 369-7911"
click at [204, 117] on span "***" at bounding box center [210, 120] width 109 height 15
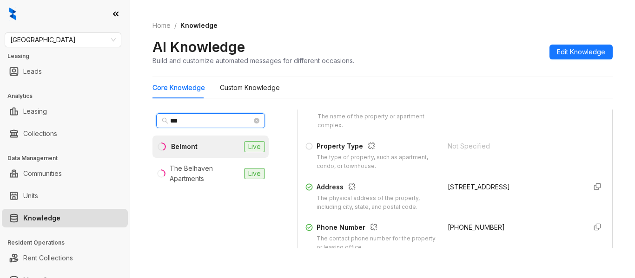
drag, startPoint x: 204, startPoint y: 117, endPoint x: 138, endPoint y: 120, distance: 65.6
click at [138, 120] on div "Home / Knowledge AI Knowledge Build and customize automated messages for differ…" at bounding box center [382, 139] width 505 height 278
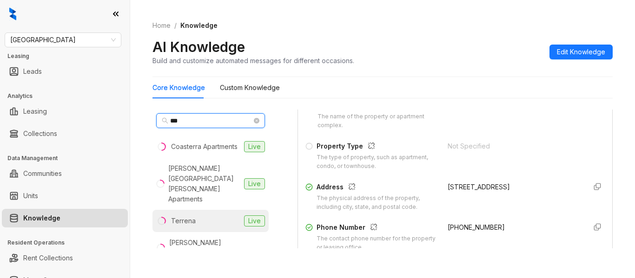
type input "***"
click at [213, 223] on li "Terrena Live" at bounding box center [210, 221] width 116 height 22
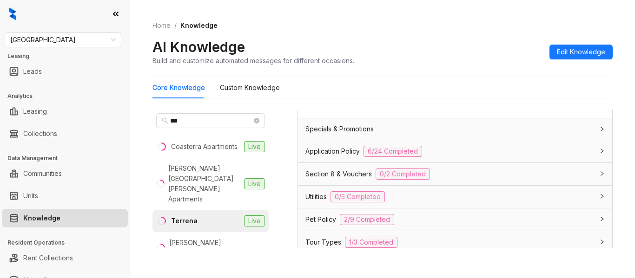
scroll to position [644, 0]
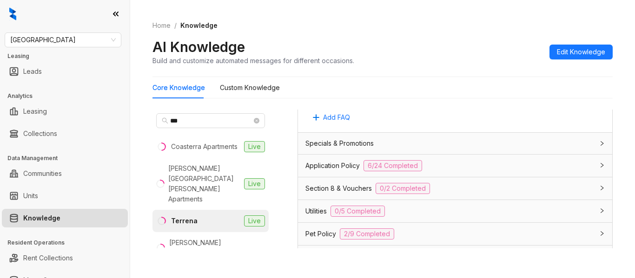
click at [532, 173] on div "Application Policy 6/24 Completed" at bounding box center [455, 166] width 314 height 22
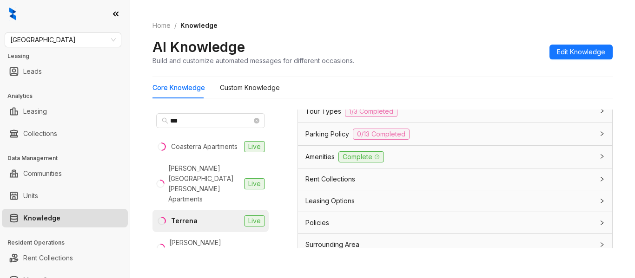
scroll to position [2004, 0]
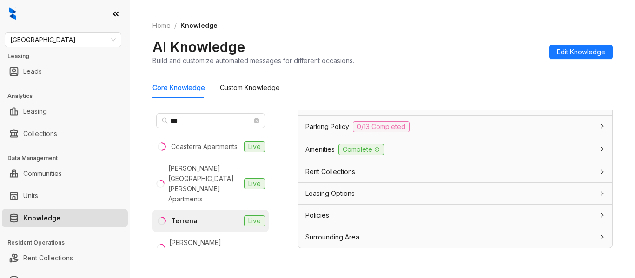
click at [418, 198] on div "Leasing Options" at bounding box center [449, 194] width 288 height 10
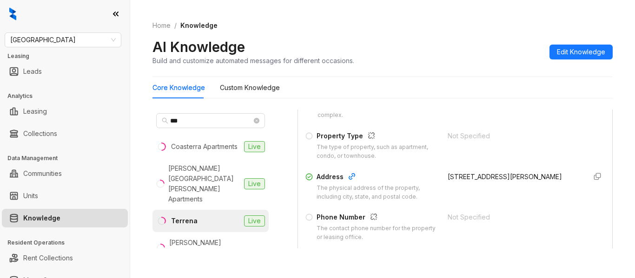
scroll to position [88, 0]
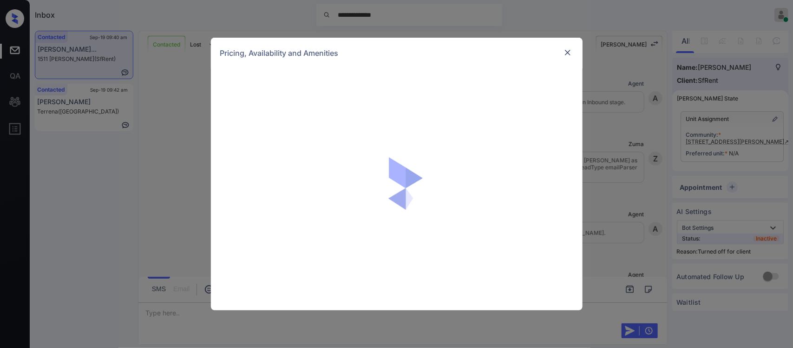
scroll to position [2475, 0]
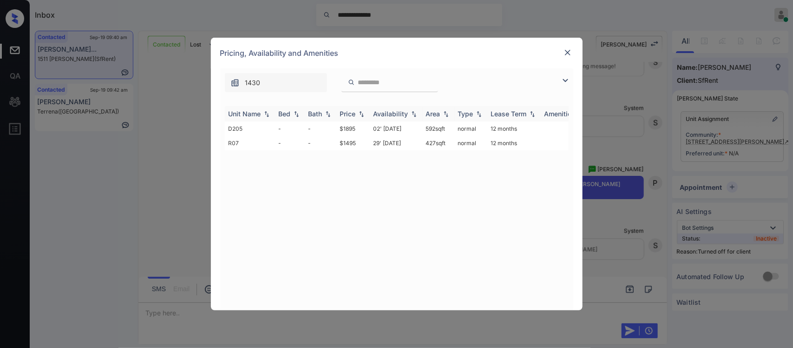
click at [361, 115] on img at bounding box center [361, 114] width 9 height 7
click at [361, 115] on img at bounding box center [361, 113] width 9 height 7
click at [358, 126] on td "$1495" at bounding box center [352, 128] width 33 height 14
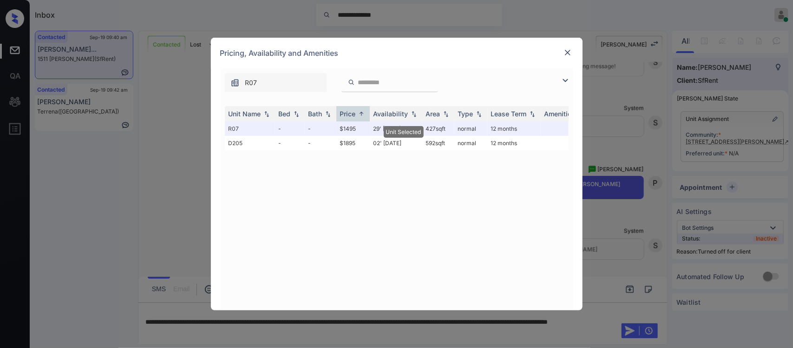
click at [567, 51] on img at bounding box center [567, 52] width 9 height 9
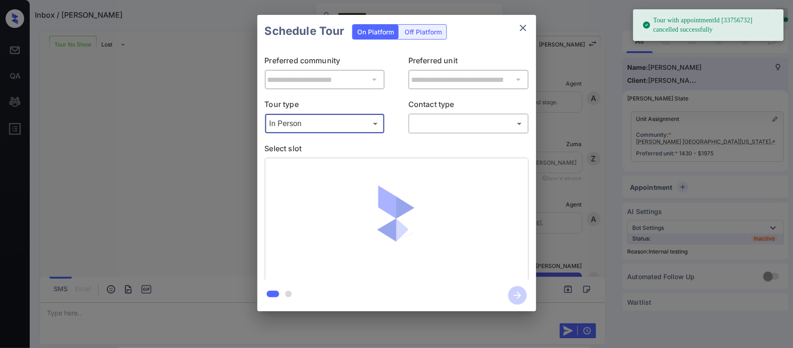
scroll to position [7315, 0]
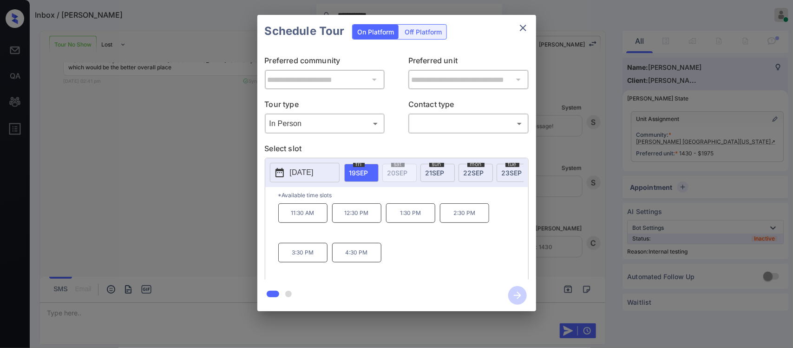
click at [336, 177] on button "[DATE]" at bounding box center [305, 173] width 70 height 20
click at [430, 170] on span "21 SEP" at bounding box center [435, 173] width 19 height 8
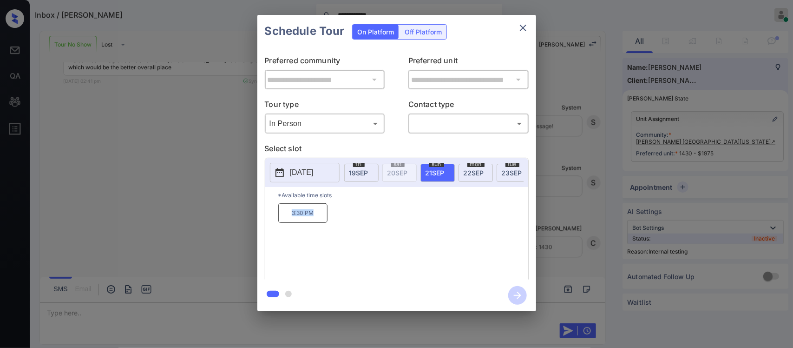
drag, startPoint x: 285, startPoint y: 225, endPoint x: 316, endPoint y: 224, distance: 31.6
click at [316, 223] on p "3:30 PM" at bounding box center [302, 213] width 49 height 20
click at [466, 177] on div "mon 22 SEP" at bounding box center [476, 173] width 34 height 18
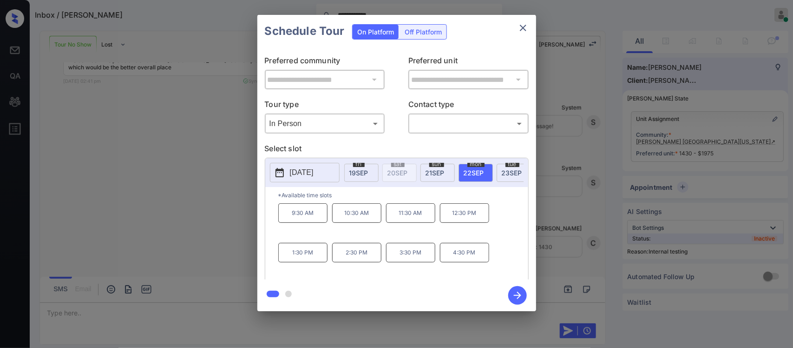
click at [441, 174] on span "21 SEP" at bounding box center [435, 173] width 19 height 8
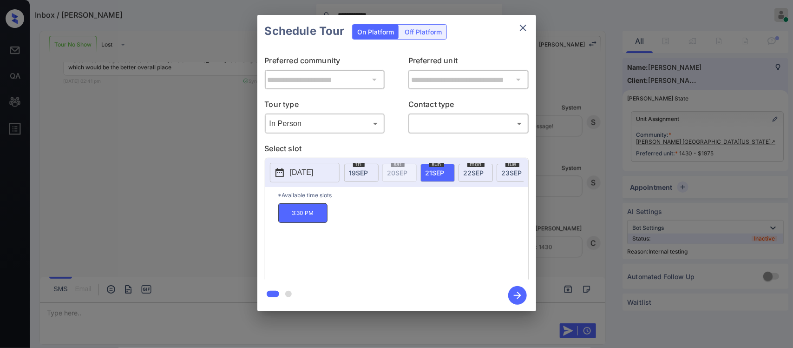
click at [307, 174] on p "2025-09-21" at bounding box center [302, 172] width 24 height 11
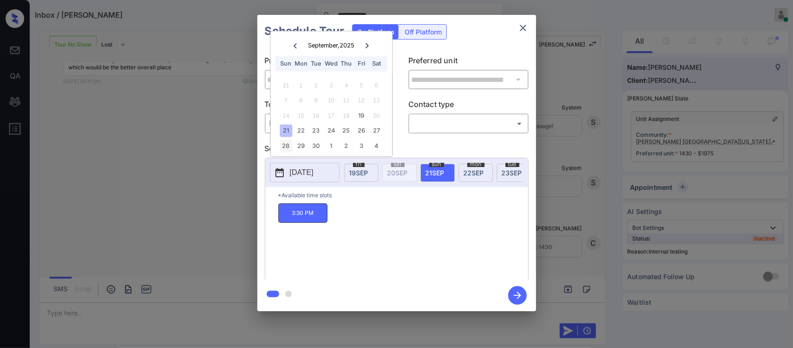
click at [280, 150] on div "28" at bounding box center [286, 145] width 13 height 13
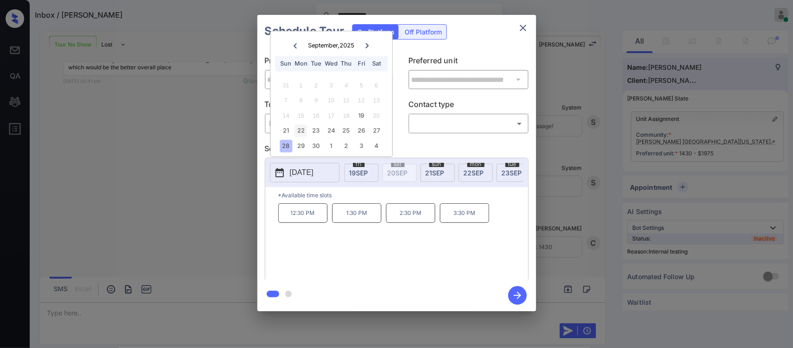
click at [298, 132] on div "22" at bounding box center [301, 131] width 13 height 13
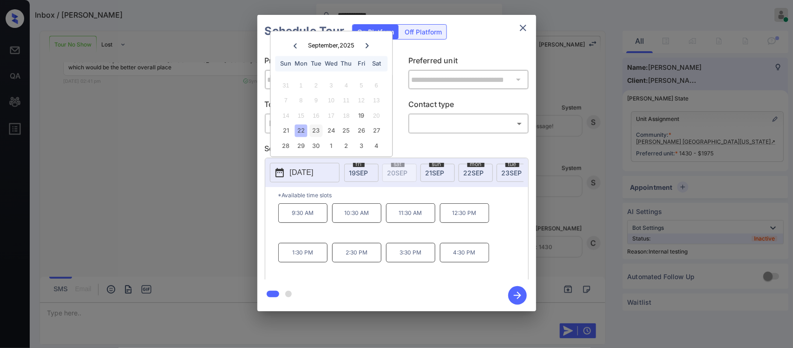
click at [318, 128] on div "23" at bounding box center [316, 131] width 13 height 13
click at [333, 128] on div "24" at bounding box center [331, 131] width 13 height 13
click at [347, 130] on div "25" at bounding box center [346, 131] width 13 height 13
click at [356, 131] on div "26" at bounding box center [361, 131] width 13 height 13
click at [377, 131] on div "27" at bounding box center [376, 131] width 13 height 13
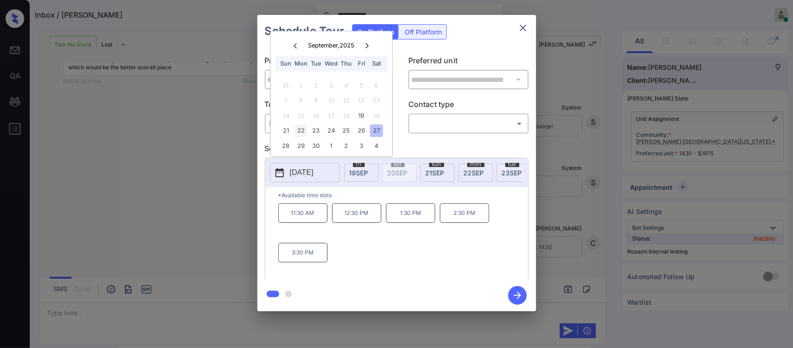
click at [298, 126] on div "22" at bounding box center [301, 131] width 13 height 13
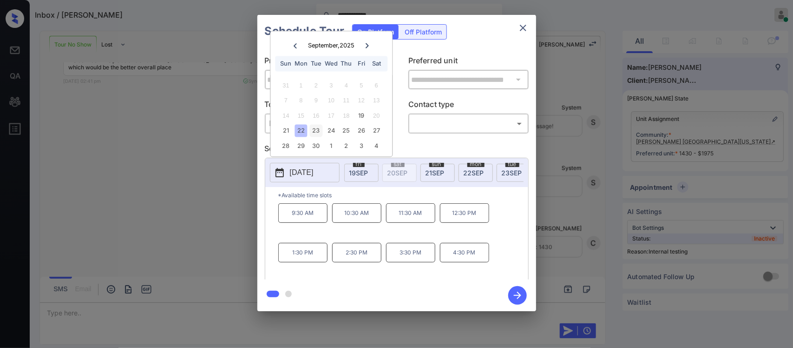
click at [314, 133] on div "23" at bounding box center [316, 131] width 13 height 13
click at [322, 133] on div "23" at bounding box center [316, 131] width 13 height 13
click at [332, 130] on div "24" at bounding box center [331, 131] width 13 height 13
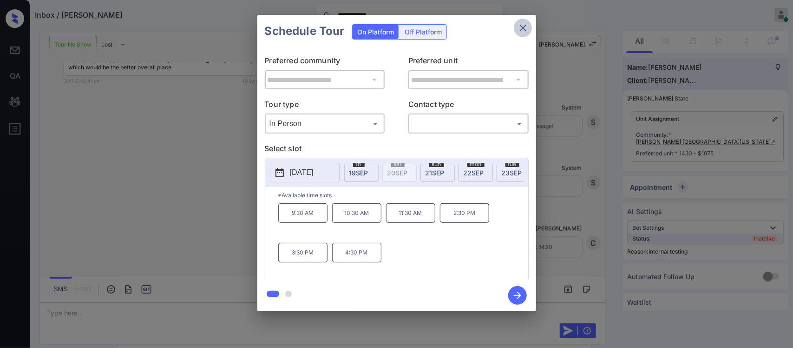
click at [519, 28] on icon "close" at bounding box center [523, 27] width 11 height 11
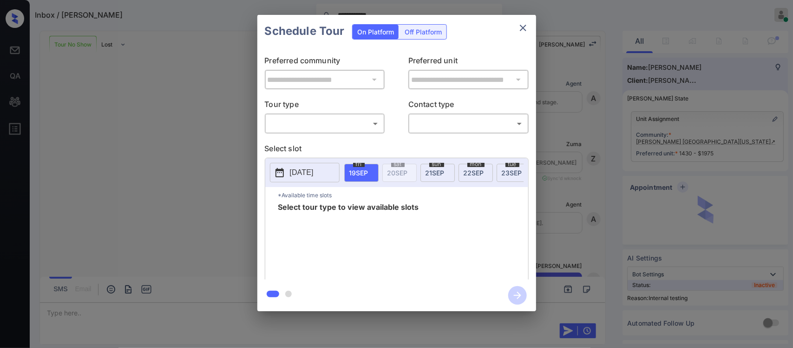
click at [356, 122] on body "**********" at bounding box center [396, 174] width 793 height 348
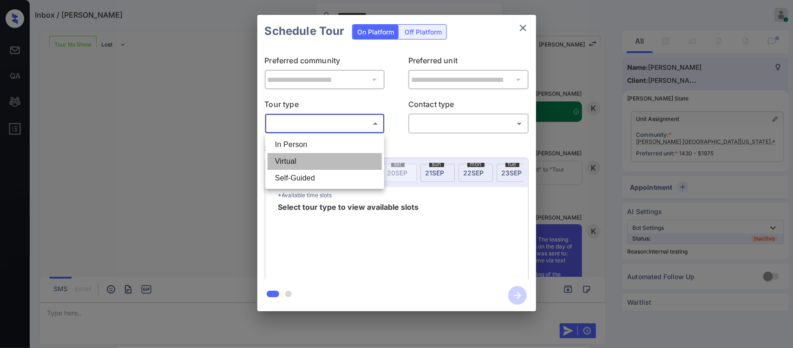
click at [338, 160] on li "Virtual" at bounding box center [325, 161] width 114 height 17
type input "*******"
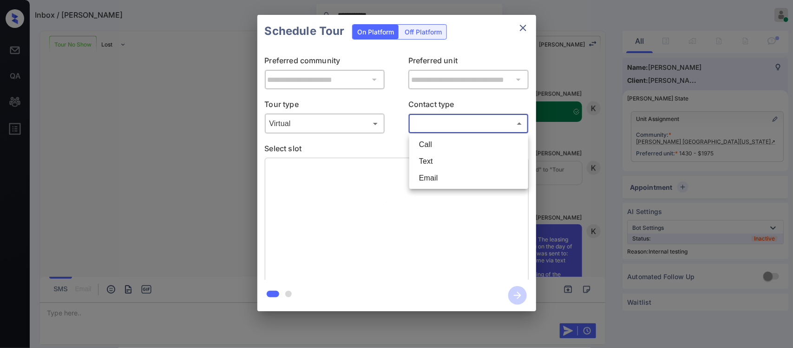
click at [450, 129] on body "**********" at bounding box center [396, 174] width 793 height 348
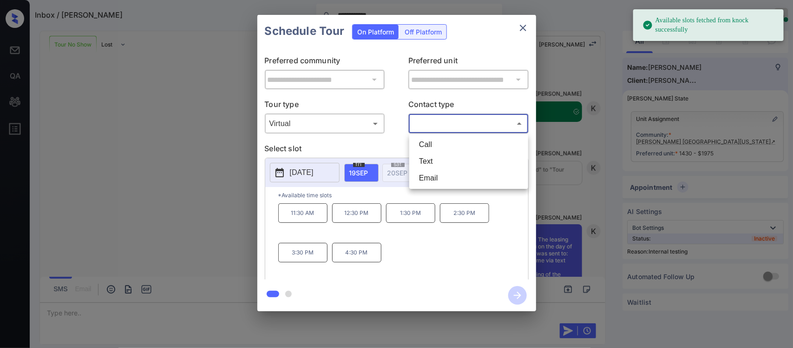
drag, startPoint x: 450, startPoint y: 129, endPoint x: 447, endPoint y: 144, distance: 15.2
click at [447, 144] on div "Call Text Email" at bounding box center [396, 174] width 793 height 348
click at [447, 144] on li "Call" at bounding box center [469, 144] width 114 height 17
type input "****"
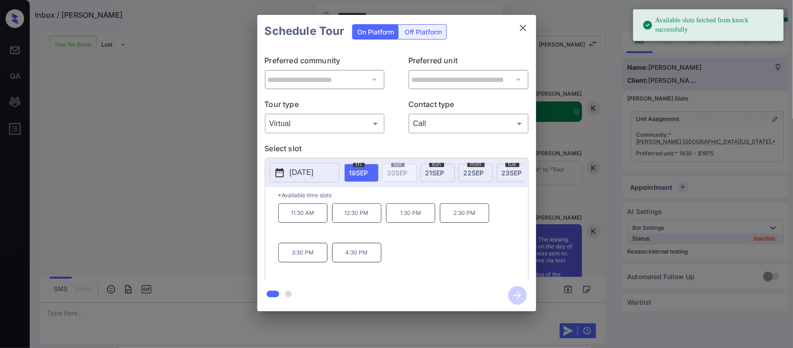
drag, startPoint x: 436, startPoint y: 162, endPoint x: 437, endPoint y: 166, distance: 4.7
click at [437, 166] on div "2025-09-19 fri 19 SEP sat 20 SEP sun 21 SEP mon 22 SEP tue 23 SEP wed 24 SEP th…" at bounding box center [396, 172] width 263 height 29
click at [437, 166] on span "sun" at bounding box center [436, 164] width 15 height 6
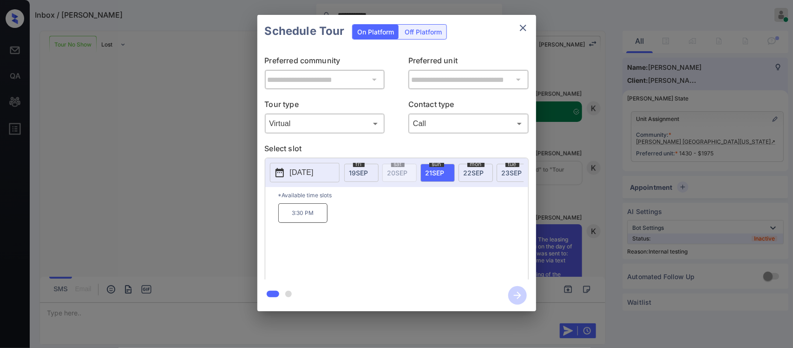
click at [316, 219] on p "3:30 PM" at bounding box center [302, 213] width 49 height 20
click at [521, 299] on icon "button" at bounding box center [517, 295] width 19 height 19
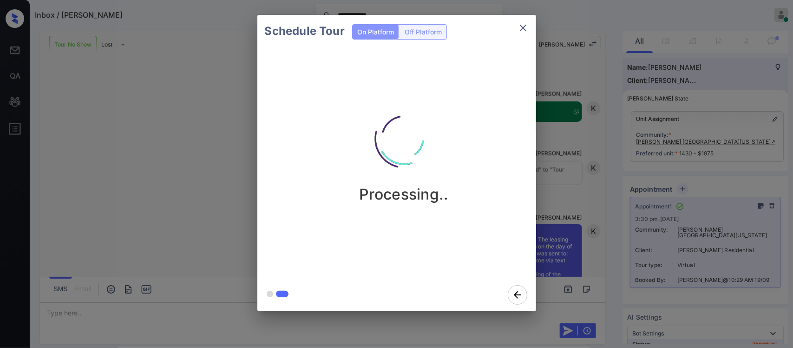
click at [579, 209] on div "Schedule Tour On Platform Off Platform Processing.." at bounding box center [396, 163] width 793 height 326
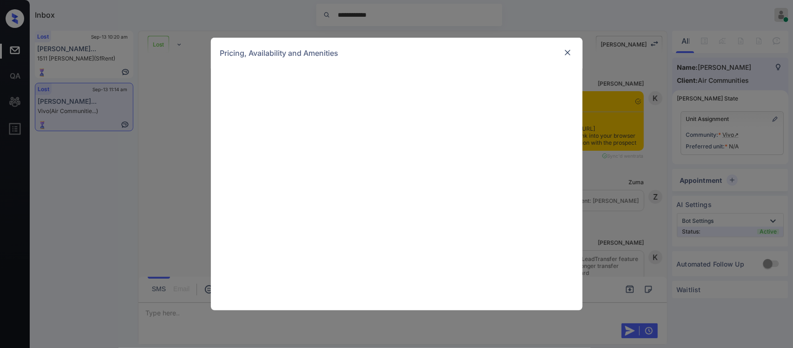
scroll to position [2279, 0]
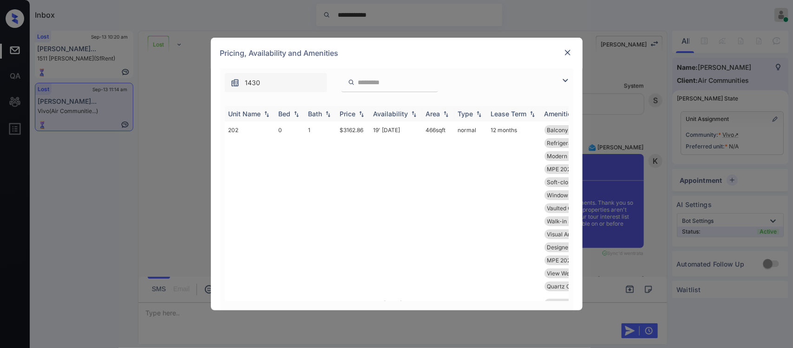
click at [354, 114] on div "Price" at bounding box center [348, 114] width 16 height 8
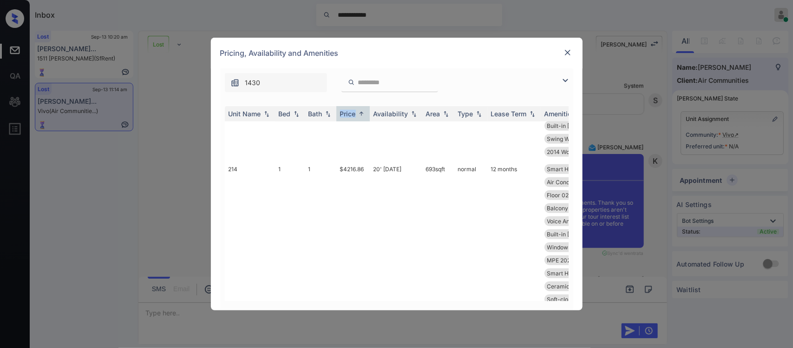
scroll to position [323, 0]
click at [640, 254] on div "**********" at bounding box center [396, 174] width 793 height 348
click at [563, 55] on img at bounding box center [567, 52] width 9 height 9
